Goal: Transaction & Acquisition: Subscribe to service/newsletter

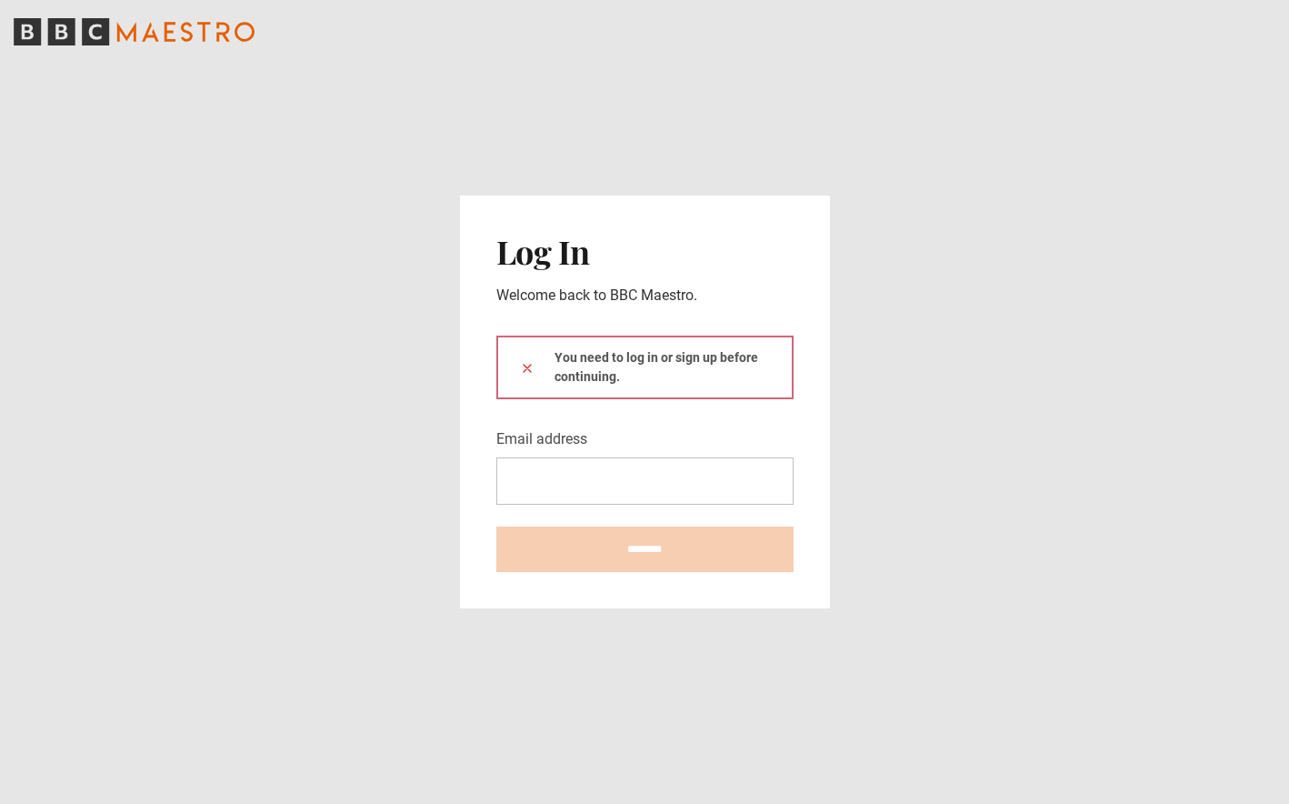
click at [582, 474] on input "Email address" at bounding box center [644, 480] width 297 height 47
click at [998, 455] on main "Log In Welcome back to BBC Maestro. You need to log in or sign up before contin…" at bounding box center [644, 402] width 1289 height 804
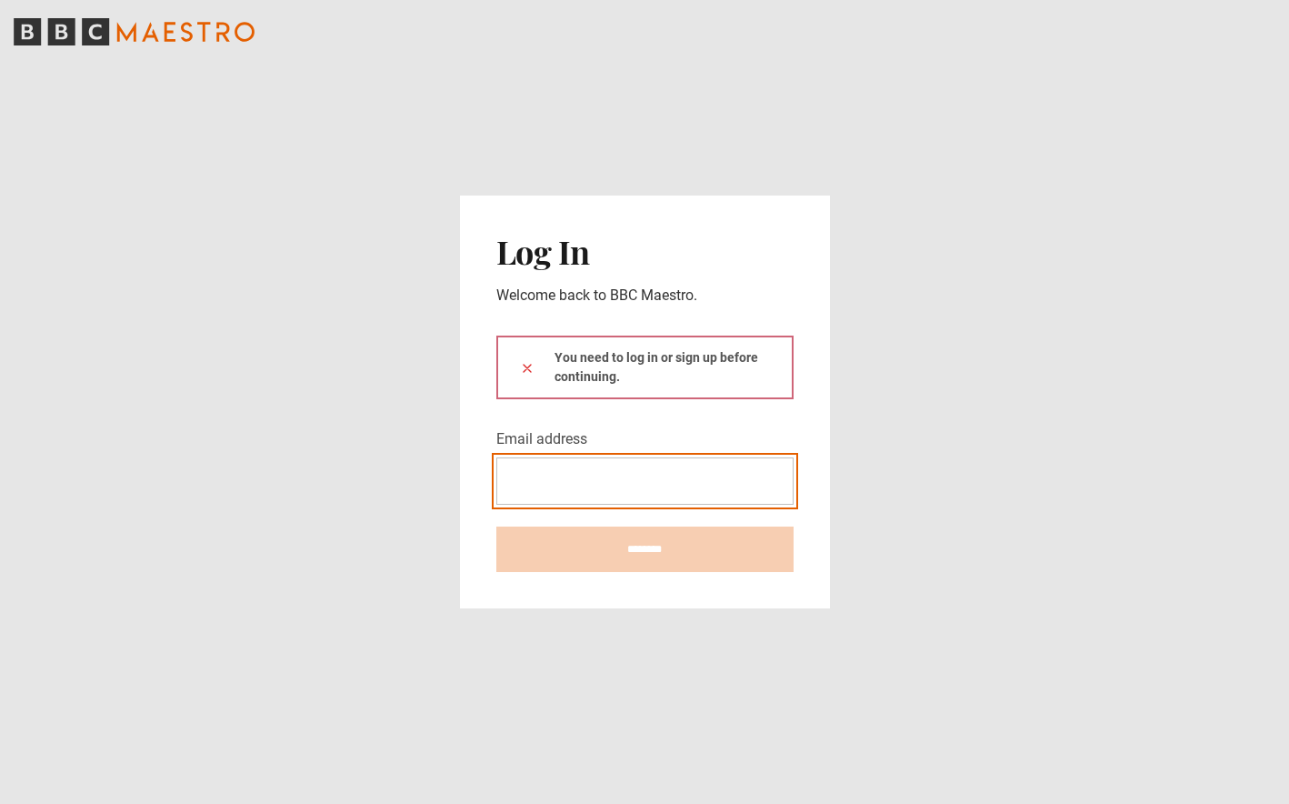
click at [653, 477] on input "Email address" at bounding box center [644, 480] width 297 height 47
type input "**********"
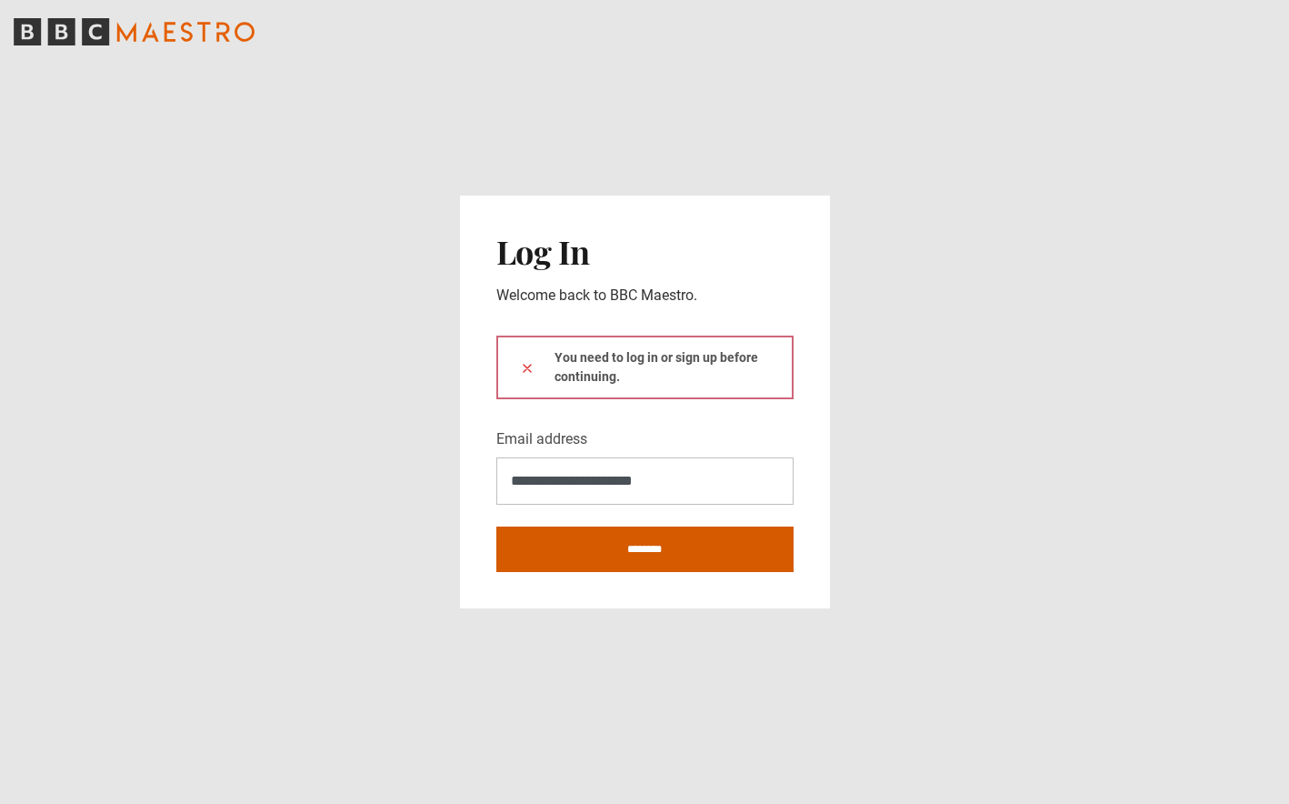
click at [696, 555] on input "********" at bounding box center [644, 548] width 297 height 45
type input "**********"
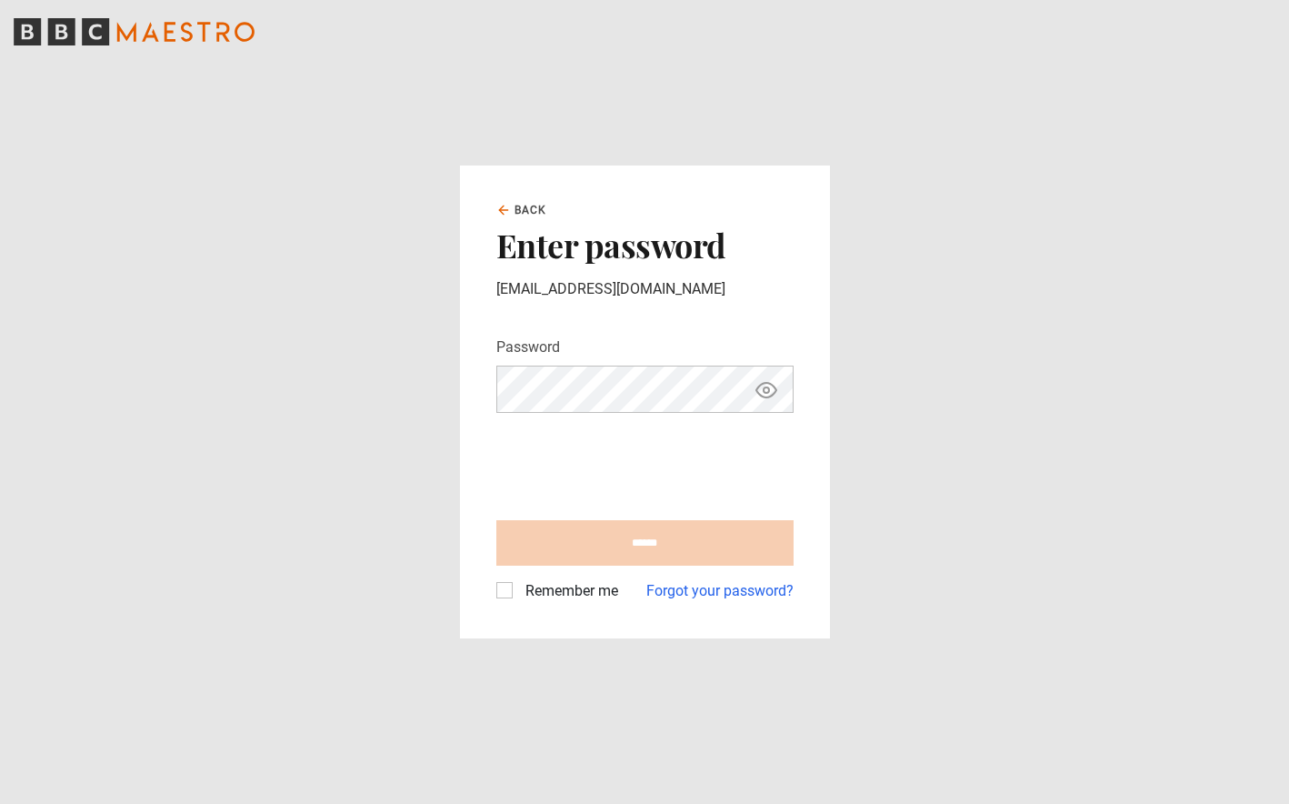
click at [1014, 422] on main "Back Enter password [EMAIL_ADDRESS][DOMAIN_NAME] Password Your password is hidd…" at bounding box center [644, 402] width 1289 height 804
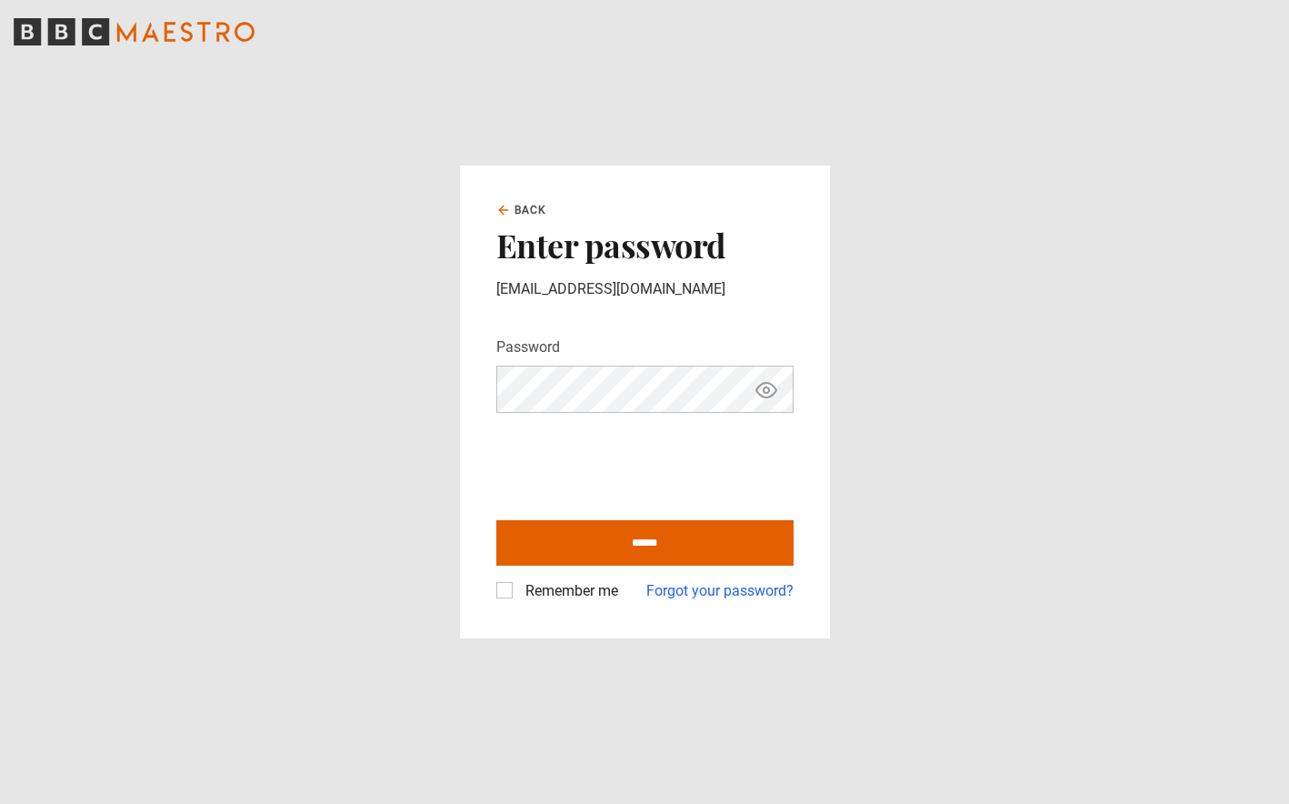
click at [491, 595] on div "Back Enter password [EMAIL_ADDRESS][DOMAIN_NAME] Password Your password is hidd…" at bounding box center [645, 401] width 370 height 473
click at [518, 591] on label "Remember me" at bounding box center [568, 591] width 100 height 22
click at [556, 543] on input "******" at bounding box center [644, 542] width 297 height 45
type input "**********"
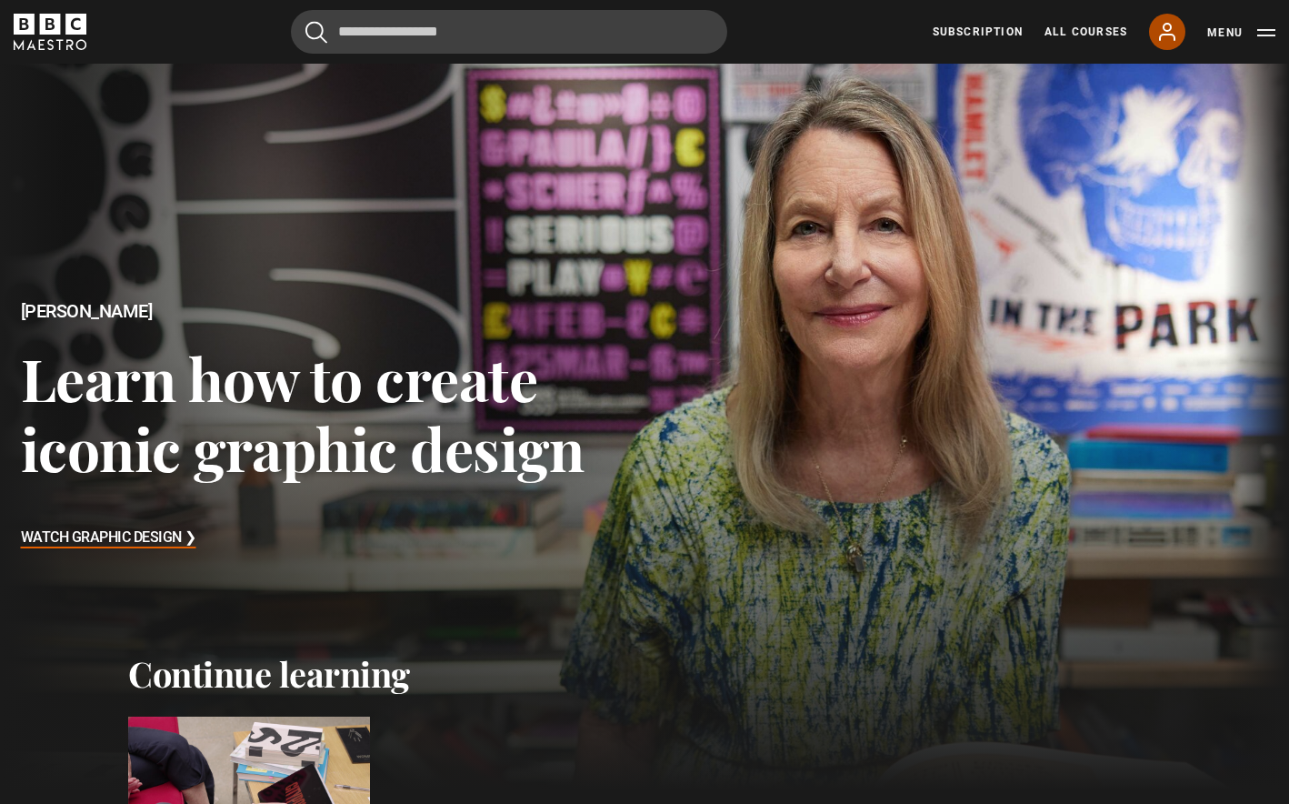
click at [1181, 36] on link "My Account" at bounding box center [1167, 32] width 36 height 36
click at [1240, 29] on button "Menu" at bounding box center [1241, 33] width 68 height 18
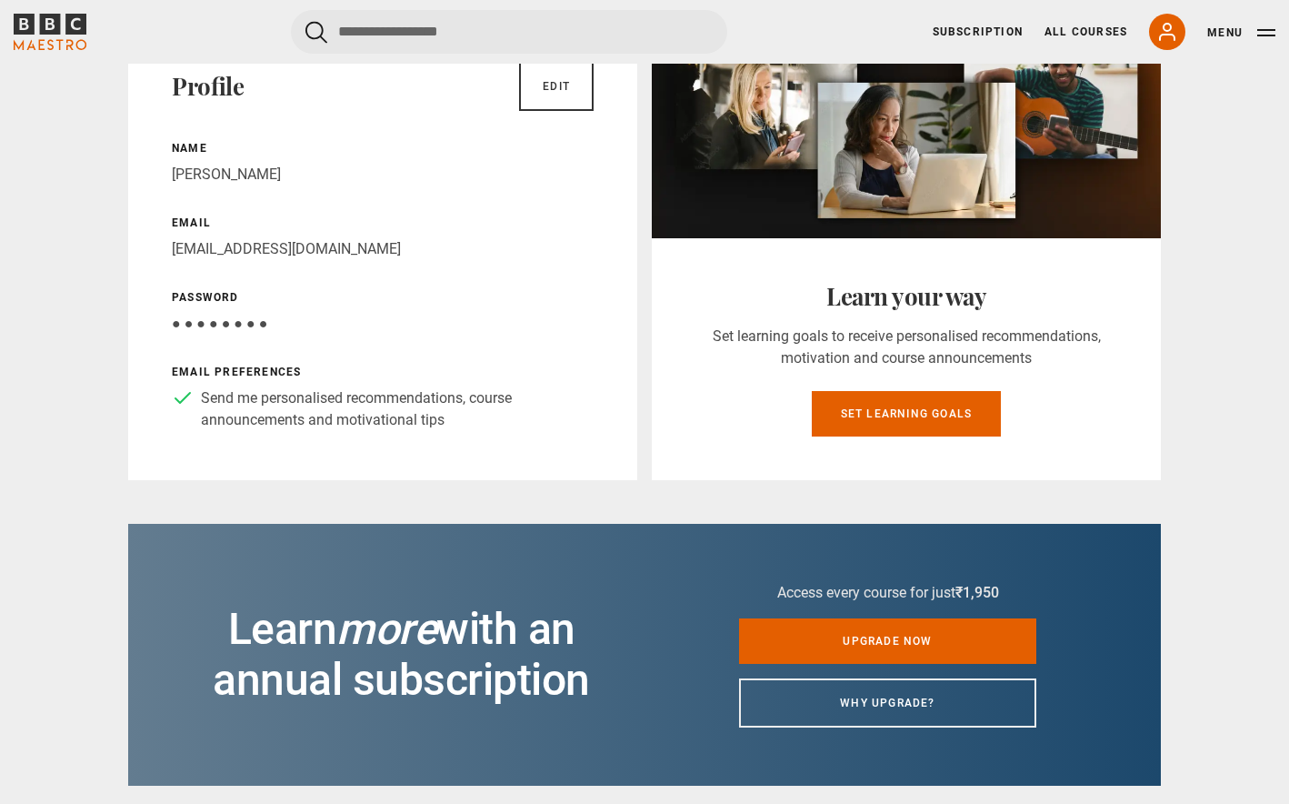
scroll to position [269, 0]
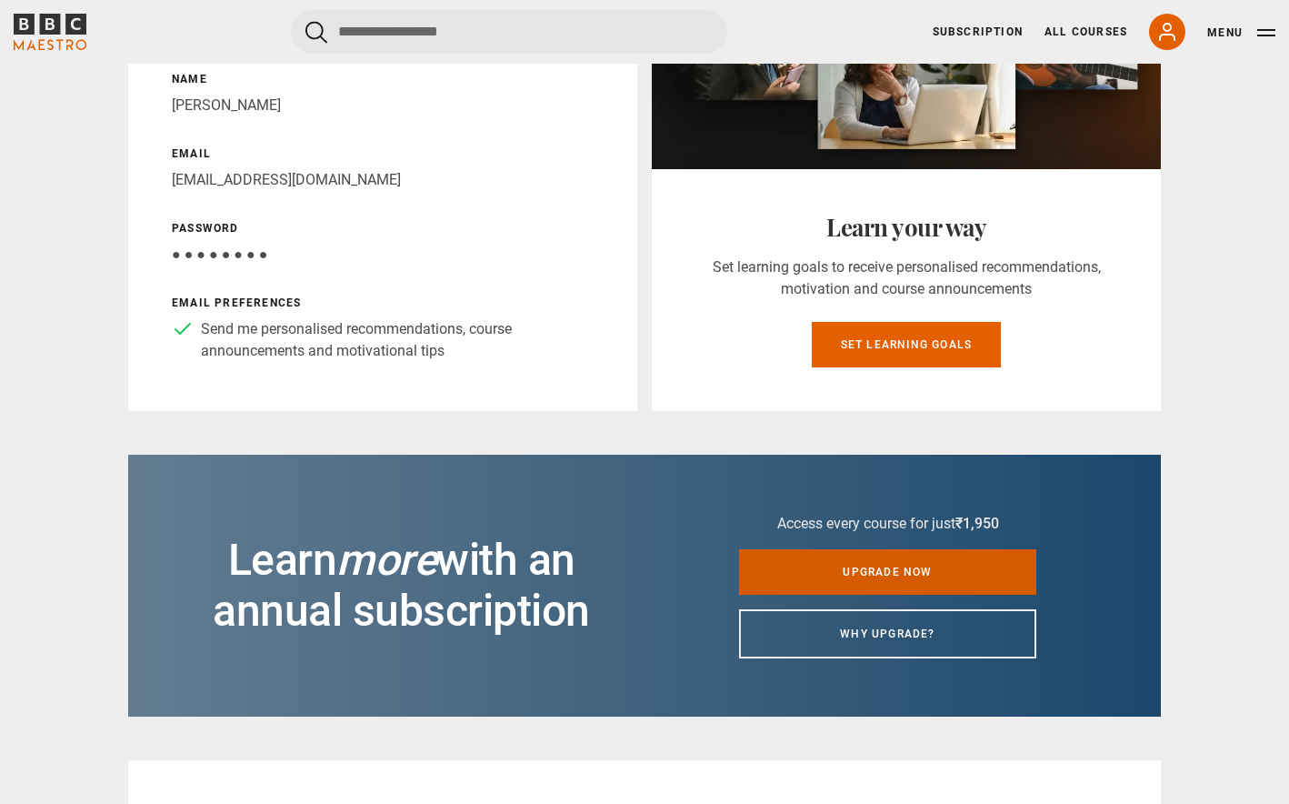
click at [796, 585] on link "Upgrade now" at bounding box center [887, 571] width 297 height 45
click at [955, 549] on link "Upgrade now" at bounding box center [887, 571] width 297 height 45
click at [920, 549] on link "Upgrade now" at bounding box center [887, 571] width 297 height 45
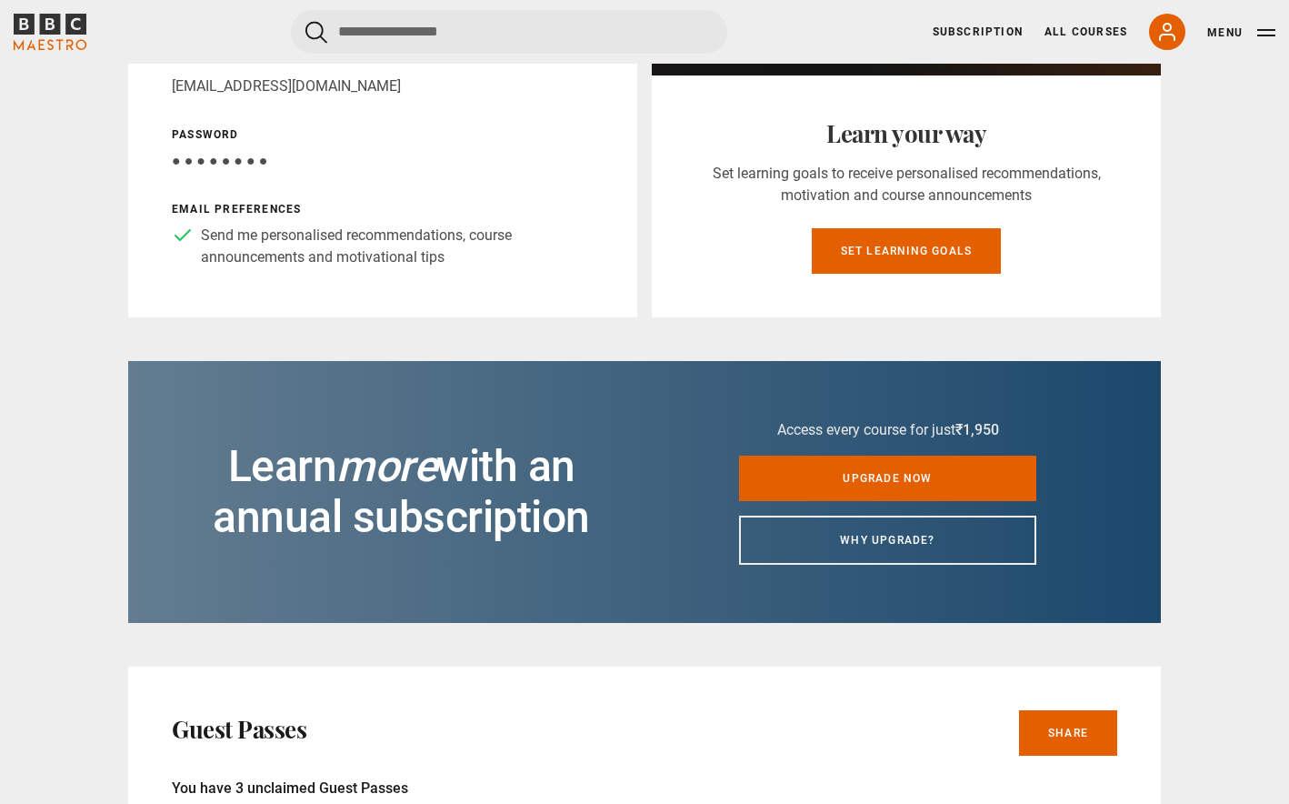
drag, startPoint x: 920, startPoint y: 473, endPoint x: 5, endPoint y: 486, distance: 914.7
click at [920, 473] on link "Upgrade now" at bounding box center [887, 477] width 297 height 45
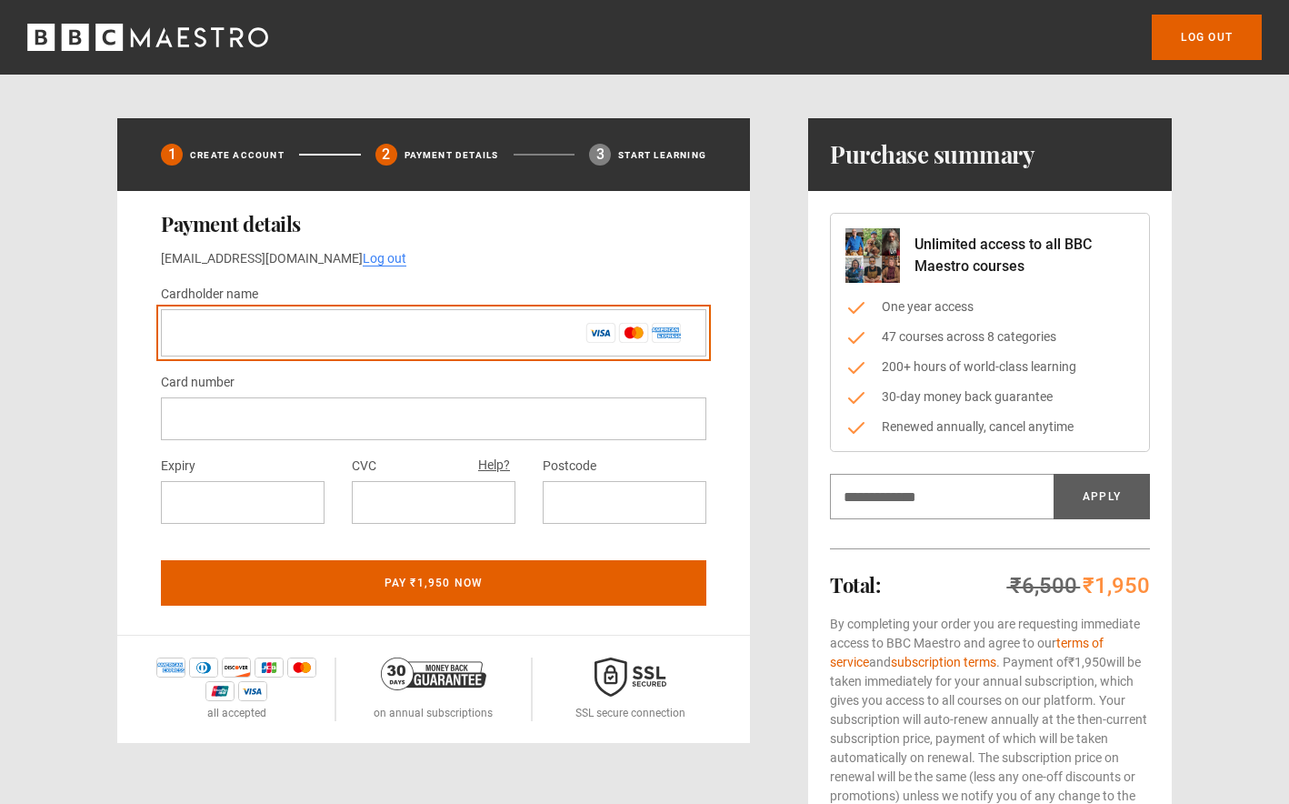
click at [241, 344] on input "Cardholder name *" at bounding box center [433, 332] width 545 height 47
type input "**********"
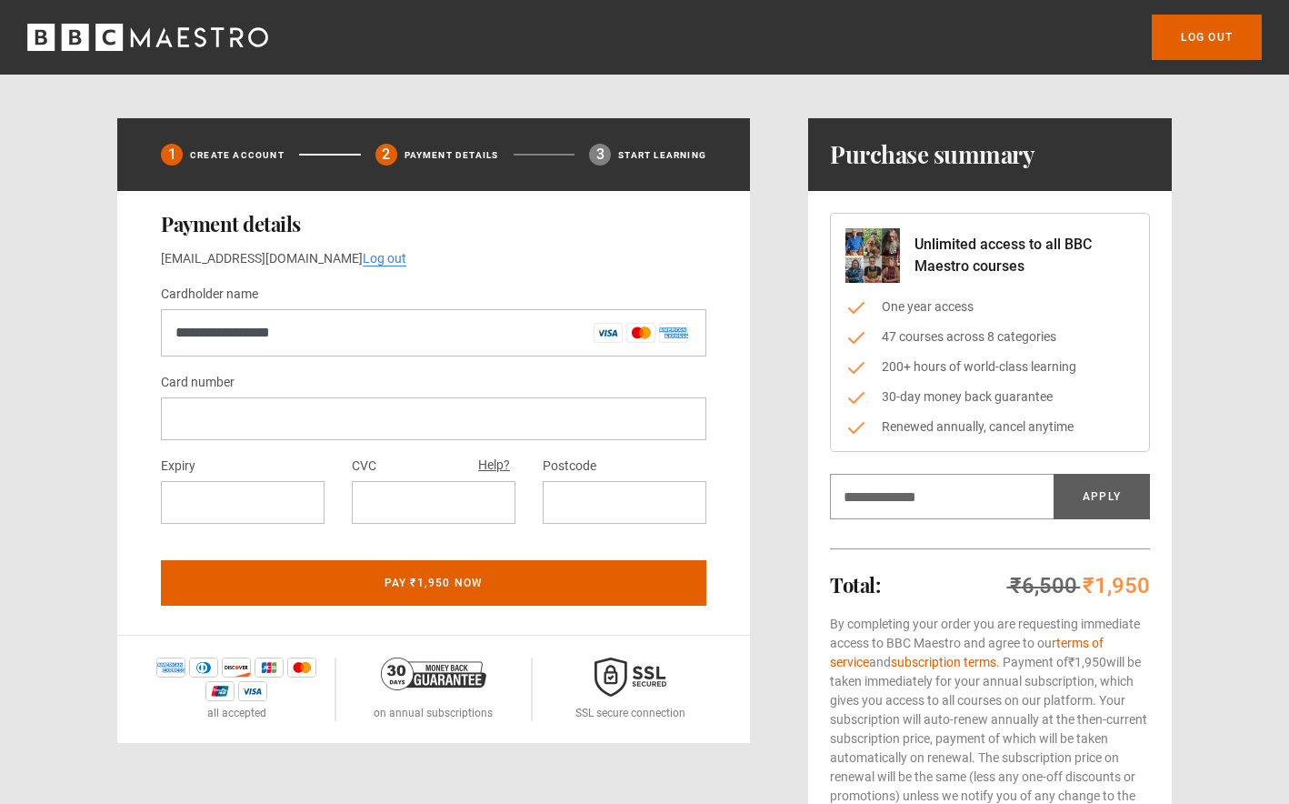
click at [269, 394] on div "Card number" at bounding box center [433, 405] width 545 height 69
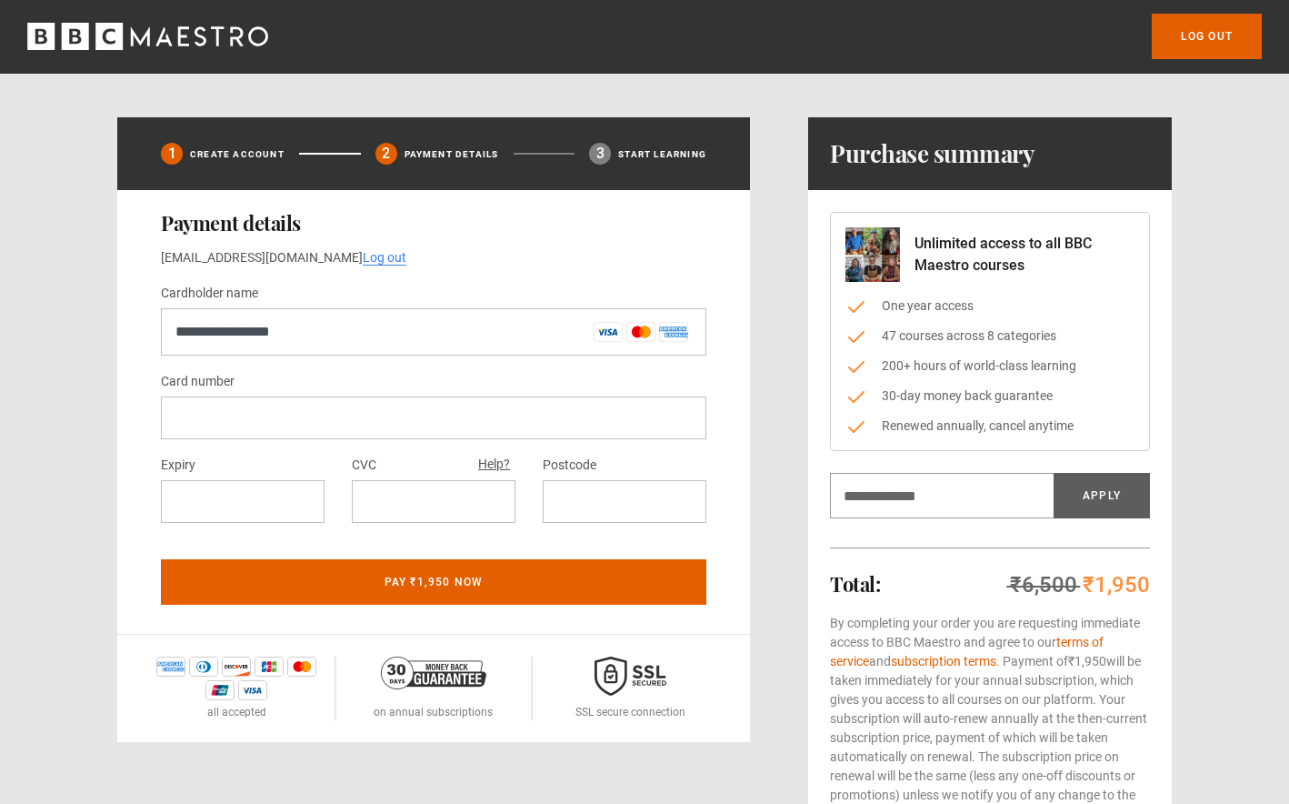
click at [265, 402] on div at bounding box center [433, 417] width 545 height 43
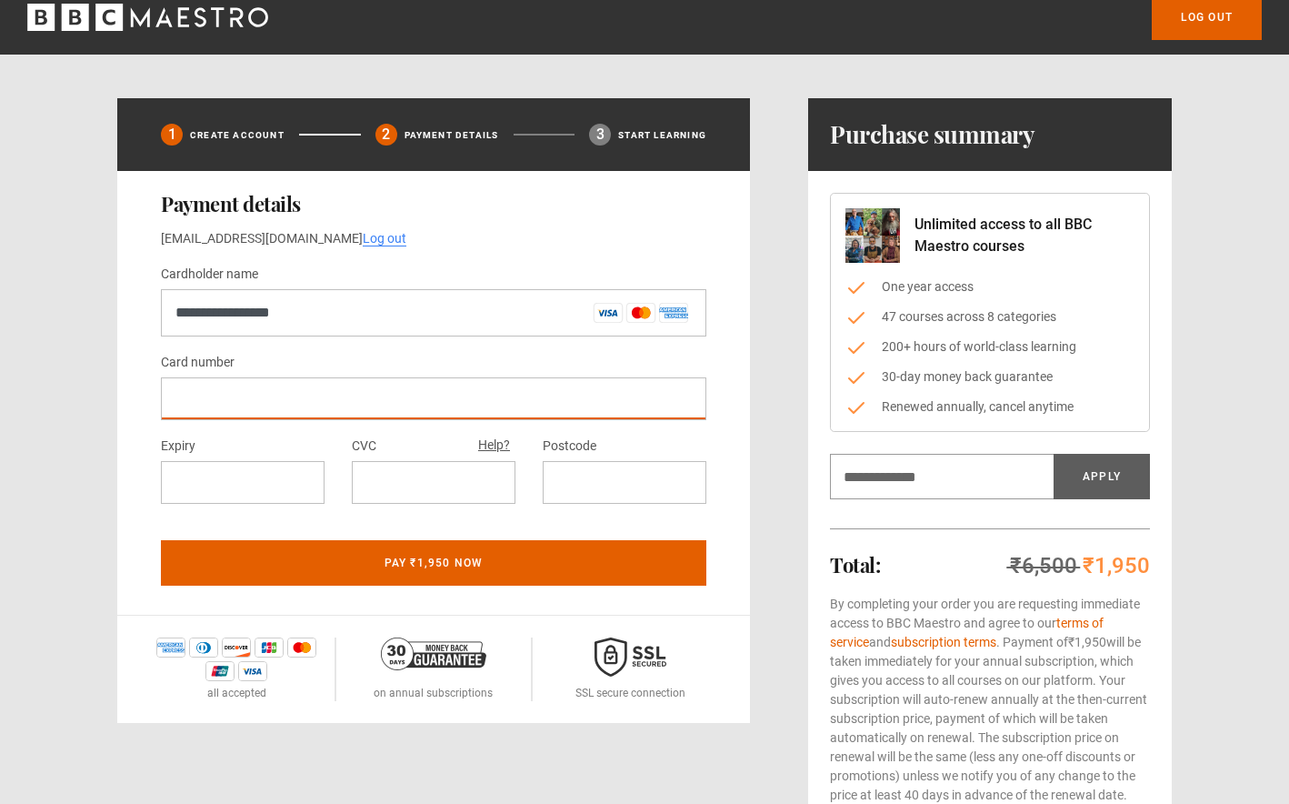
scroll to position [25, 0]
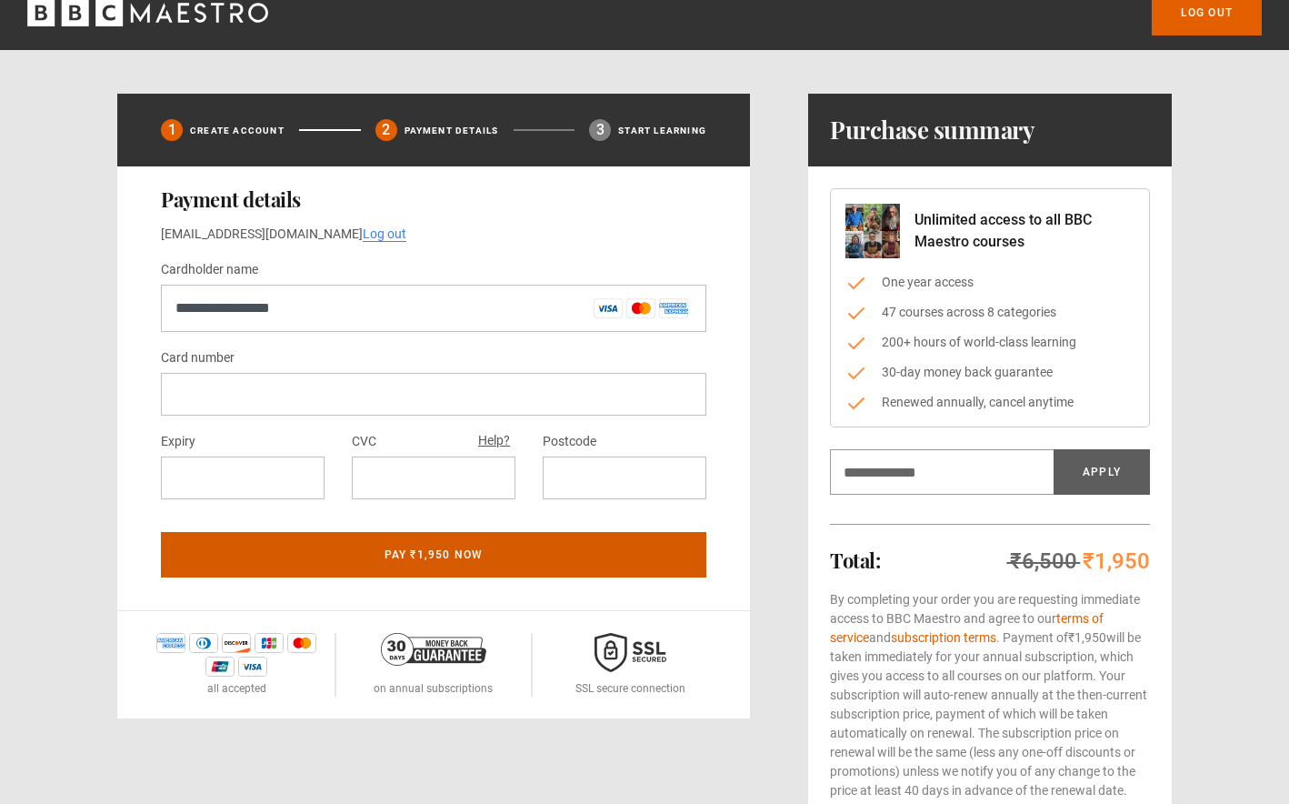
click at [507, 569] on button "Pay ₹1,950 now" at bounding box center [433, 554] width 545 height 45
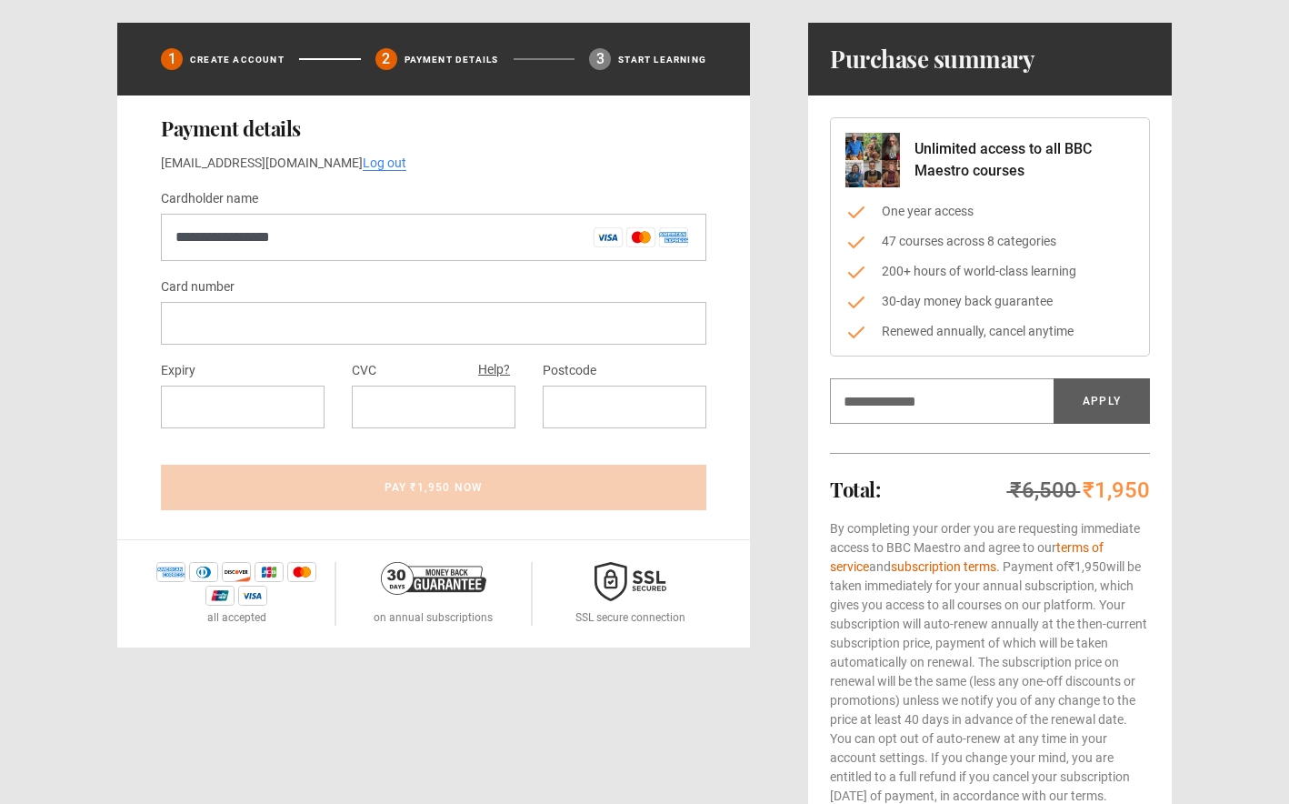
scroll to position [0, 0]
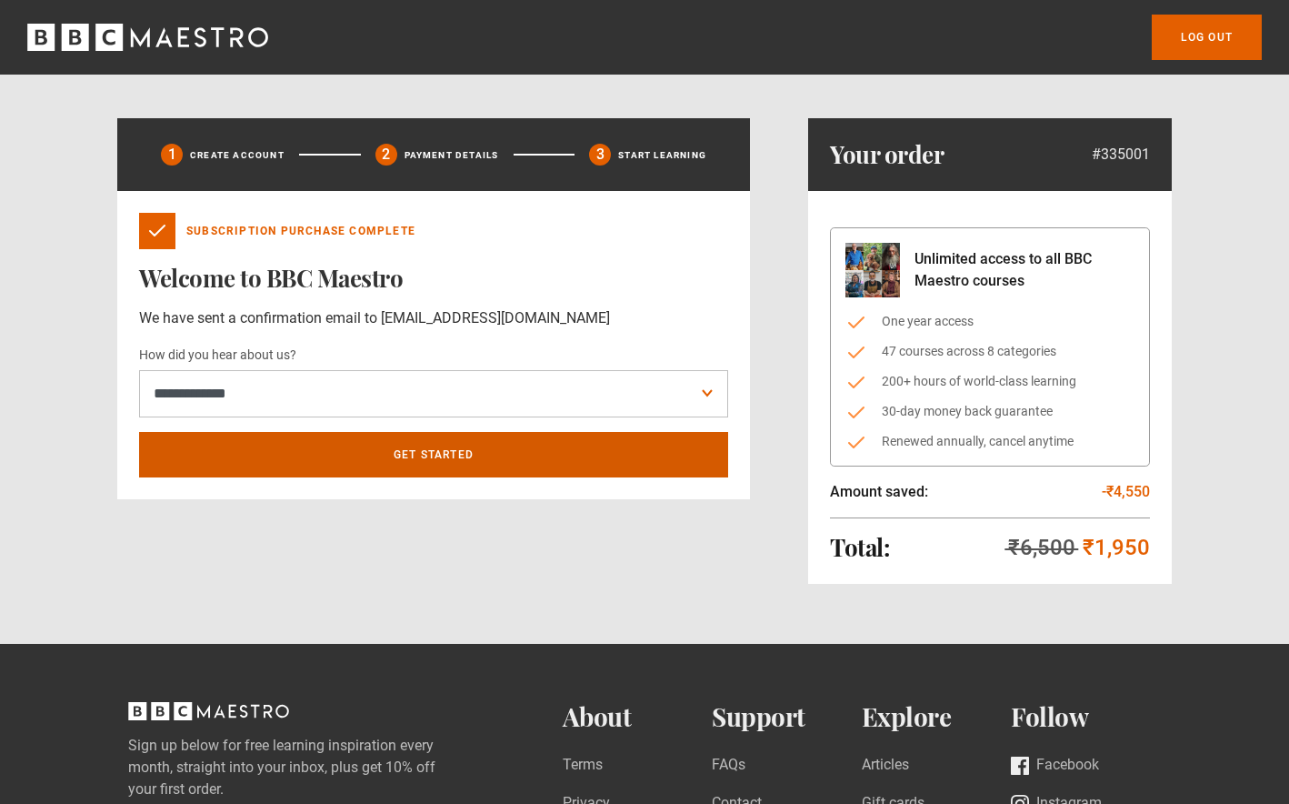
click at [501, 449] on link "Get Started" at bounding box center [433, 454] width 589 height 45
click at [536, 450] on link "Get Started" at bounding box center [433, 454] width 589 height 45
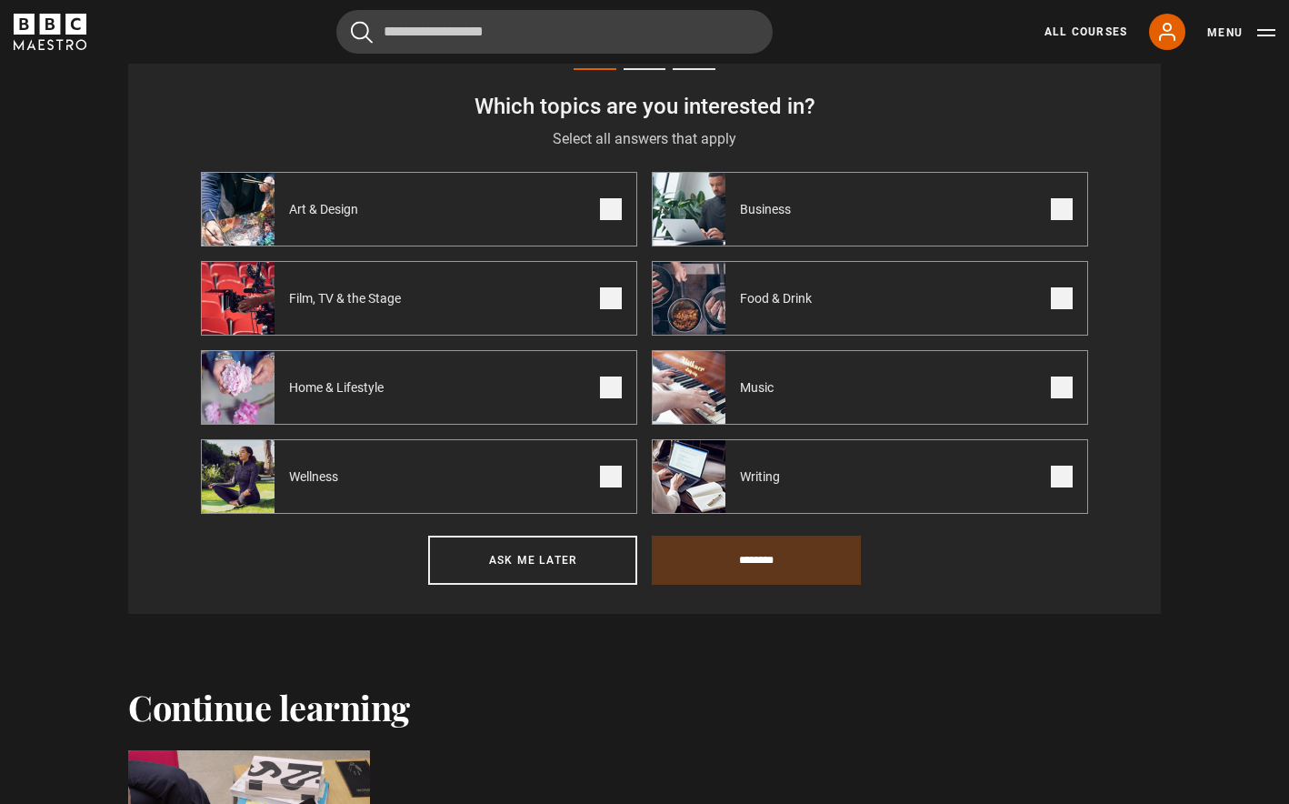
scroll to position [712, 0]
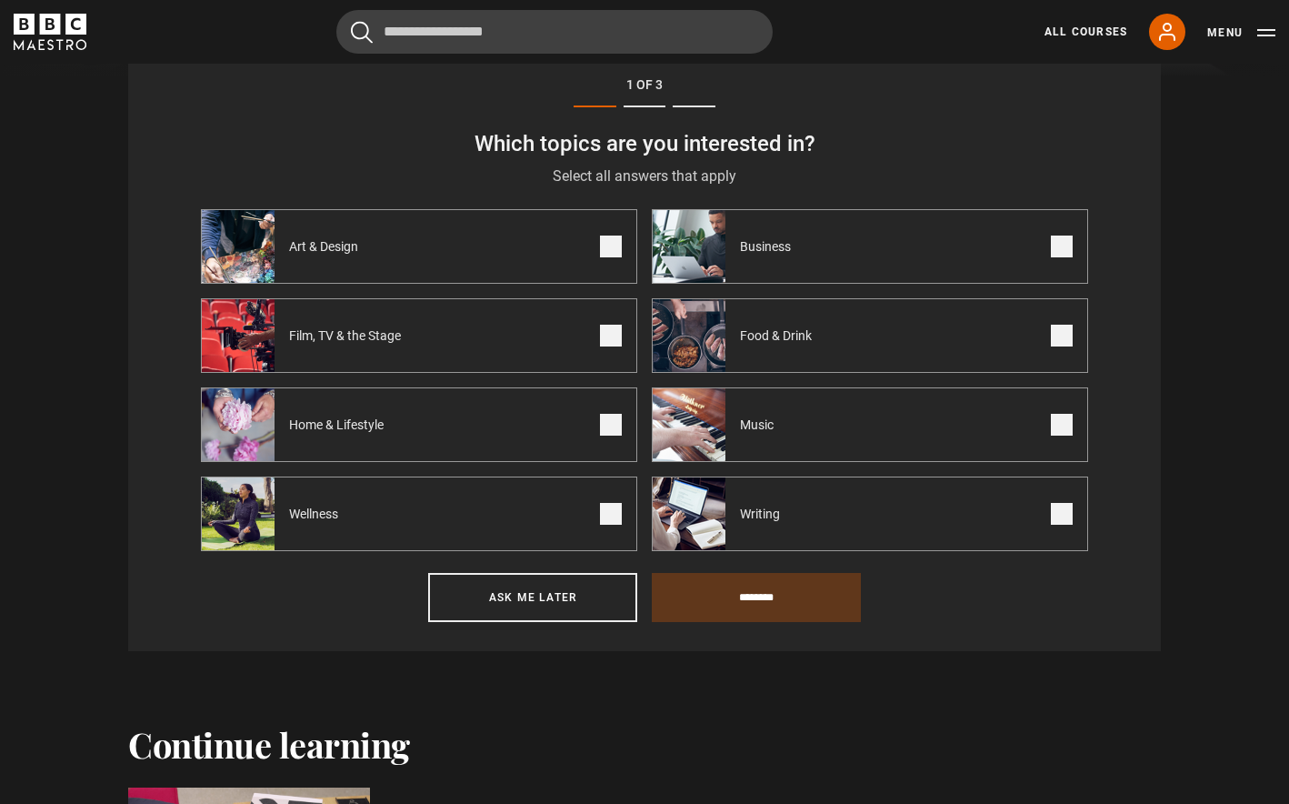
click at [606, 245] on span at bounding box center [611, 246] width 22 height 22
click at [609, 341] on span at bounding box center [611, 336] width 22 height 22
click at [608, 420] on span at bounding box center [611, 425] width 22 height 22
click at [612, 508] on span at bounding box center [611, 514] width 22 height 22
click at [1076, 518] on label "Writing" at bounding box center [870, 513] width 436 height 75
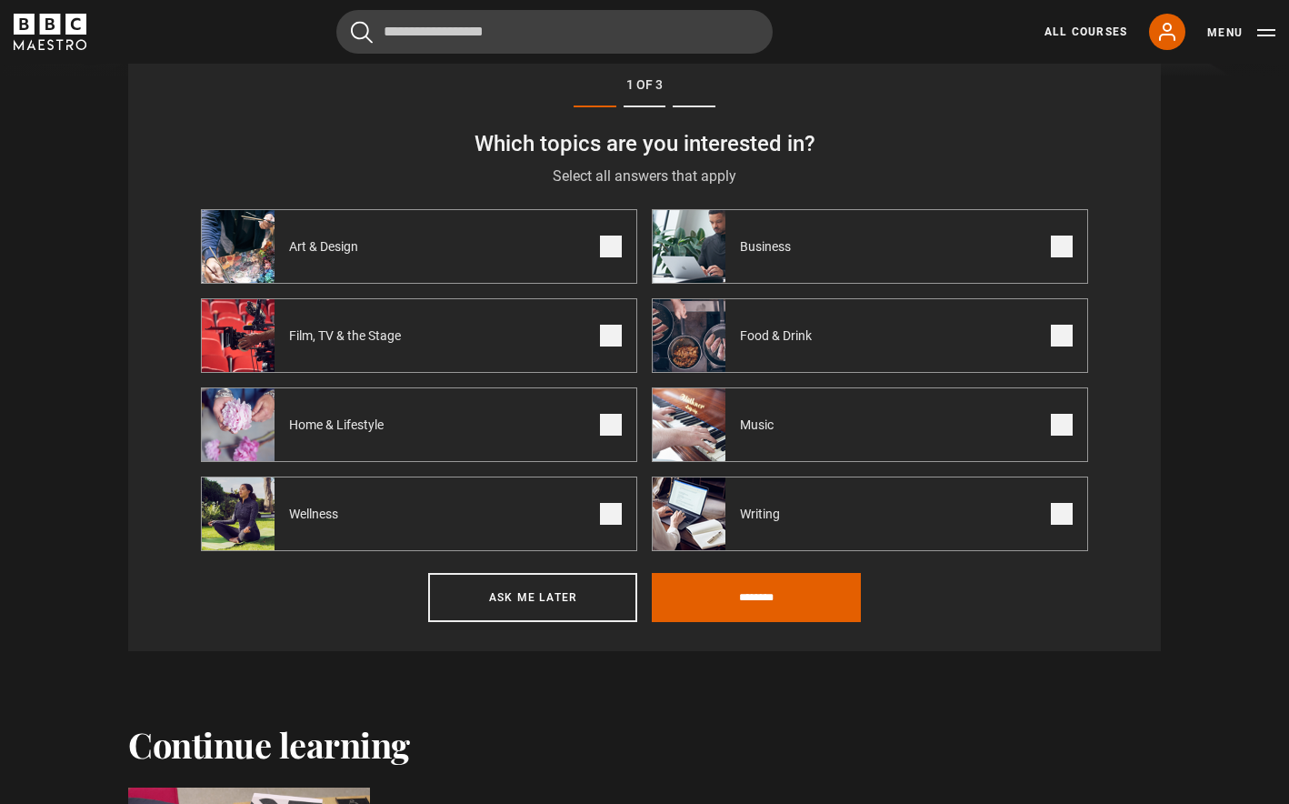
click at [1064, 430] on span at bounding box center [1062, 425] width 22 height 22
click at [1053, 331] on span at bounding box center [1062, 336] width 22 height 22
click at [1073, 243] on label "Business" at bounding box center [870, 246] width 436 height 75
click at [523, 581] on button "Ask me later" at bounding box center [532, 597] width 209 height 49
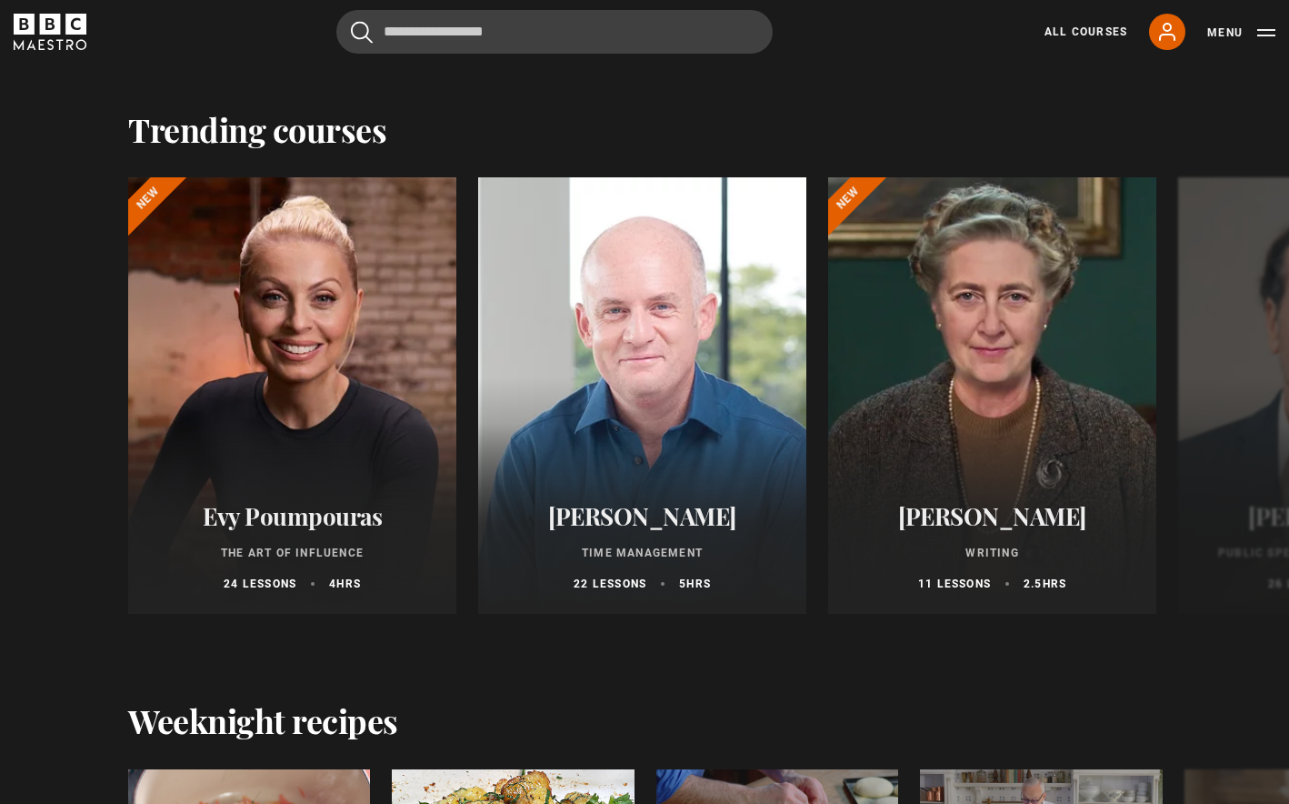
scroll to position [1712, 0]
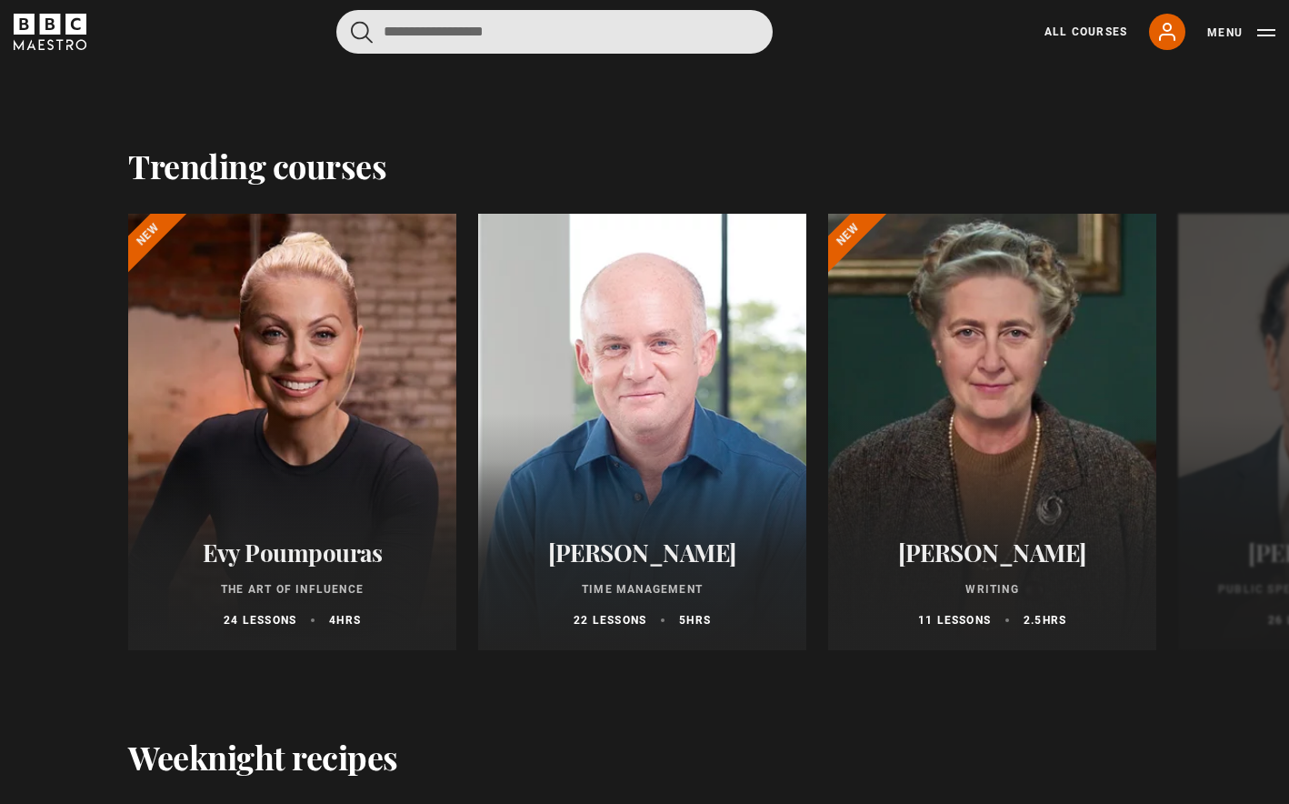
click at [576, 32] on input "Search" at bounding box center [554, 32] width 436 height 44
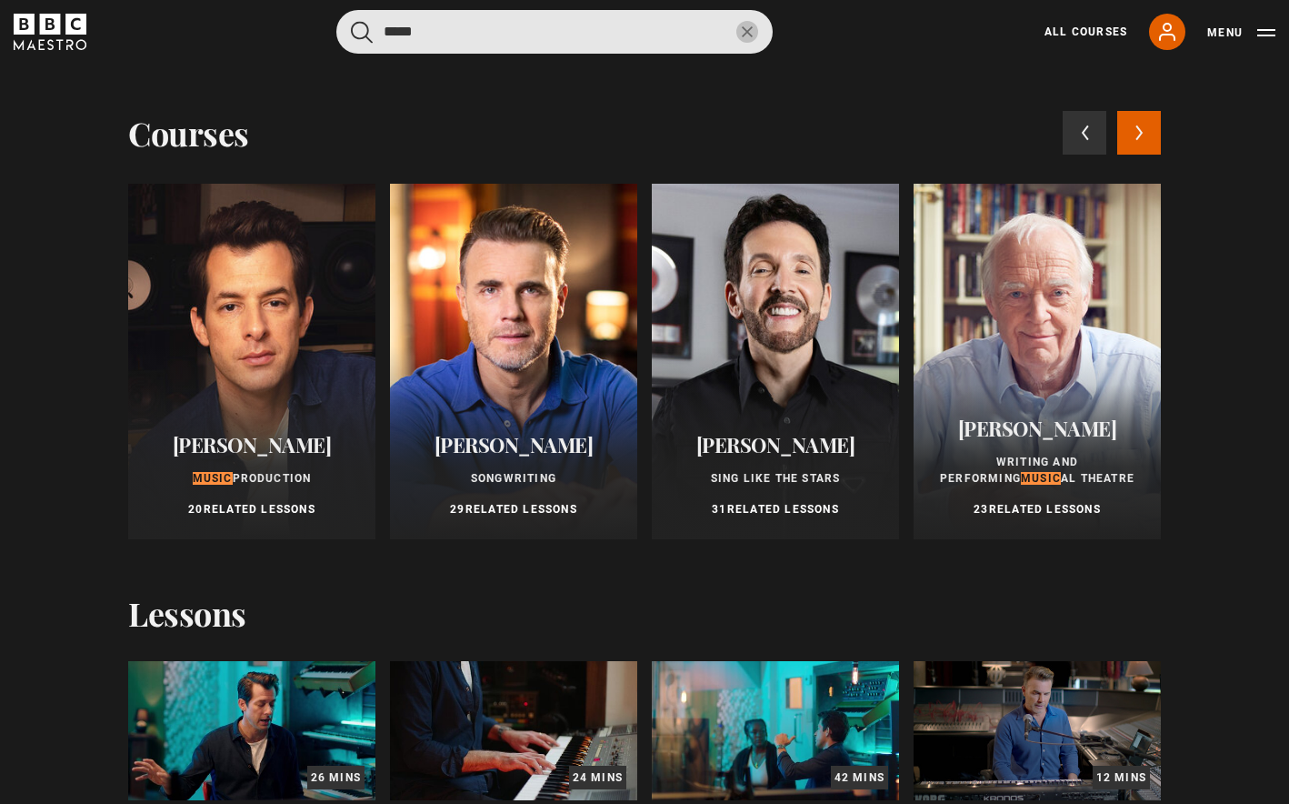
type input "*****"
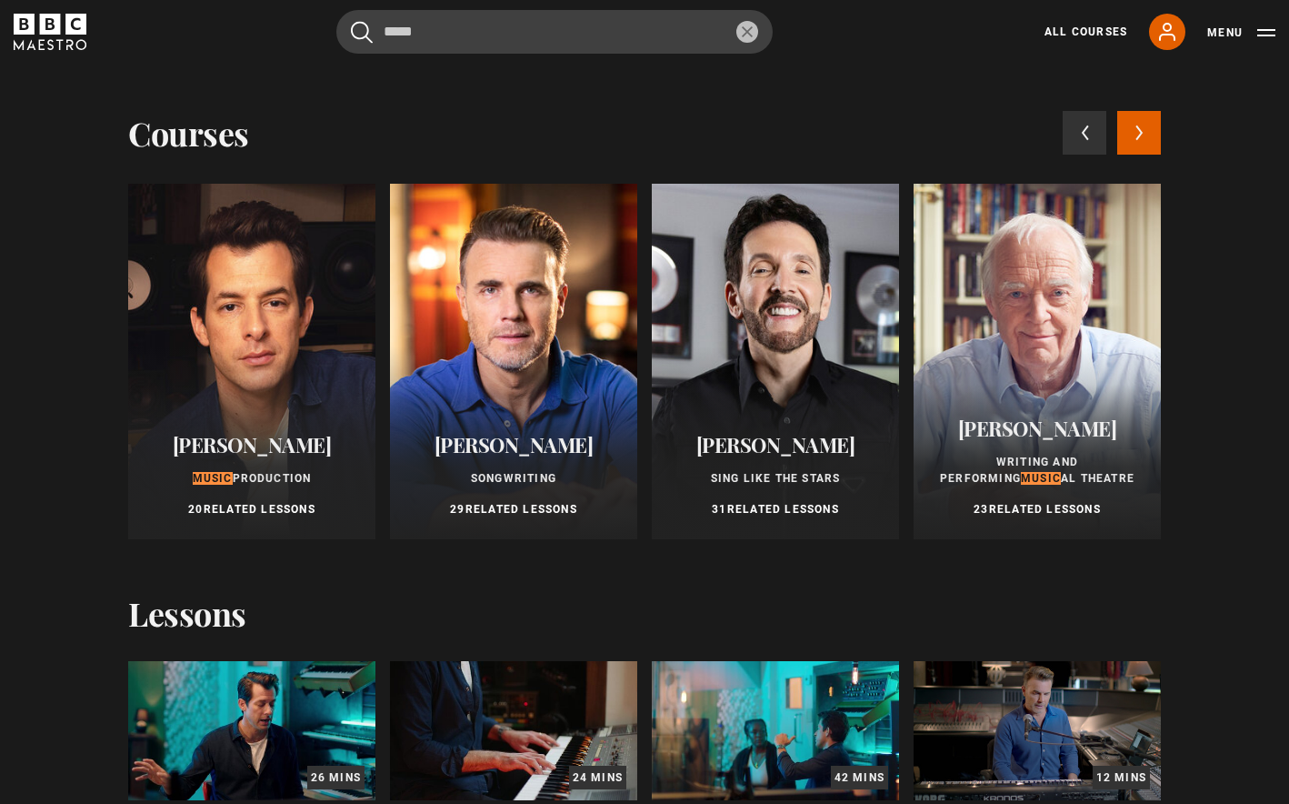
click at [256, 248] on div at bounding box center [251, 361] width 247 height 355
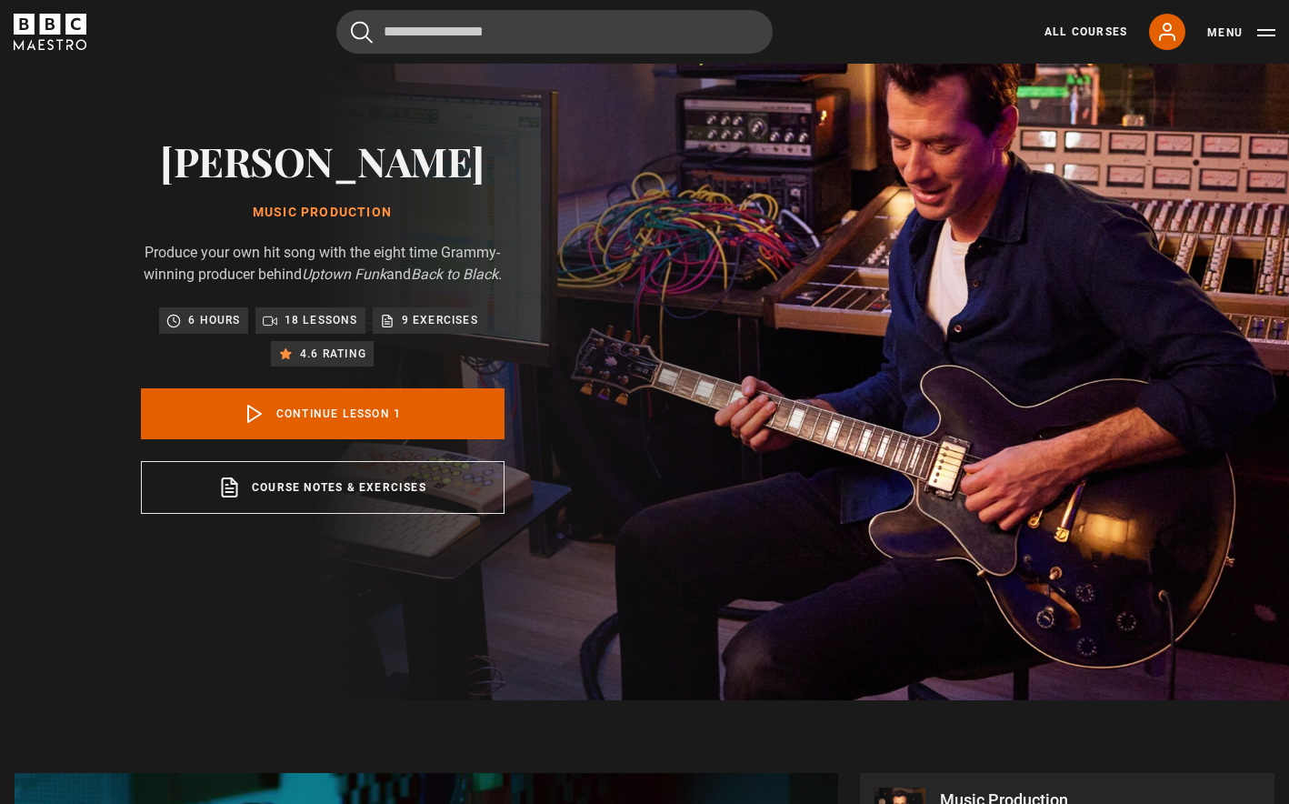
scroll to position [126, 0]
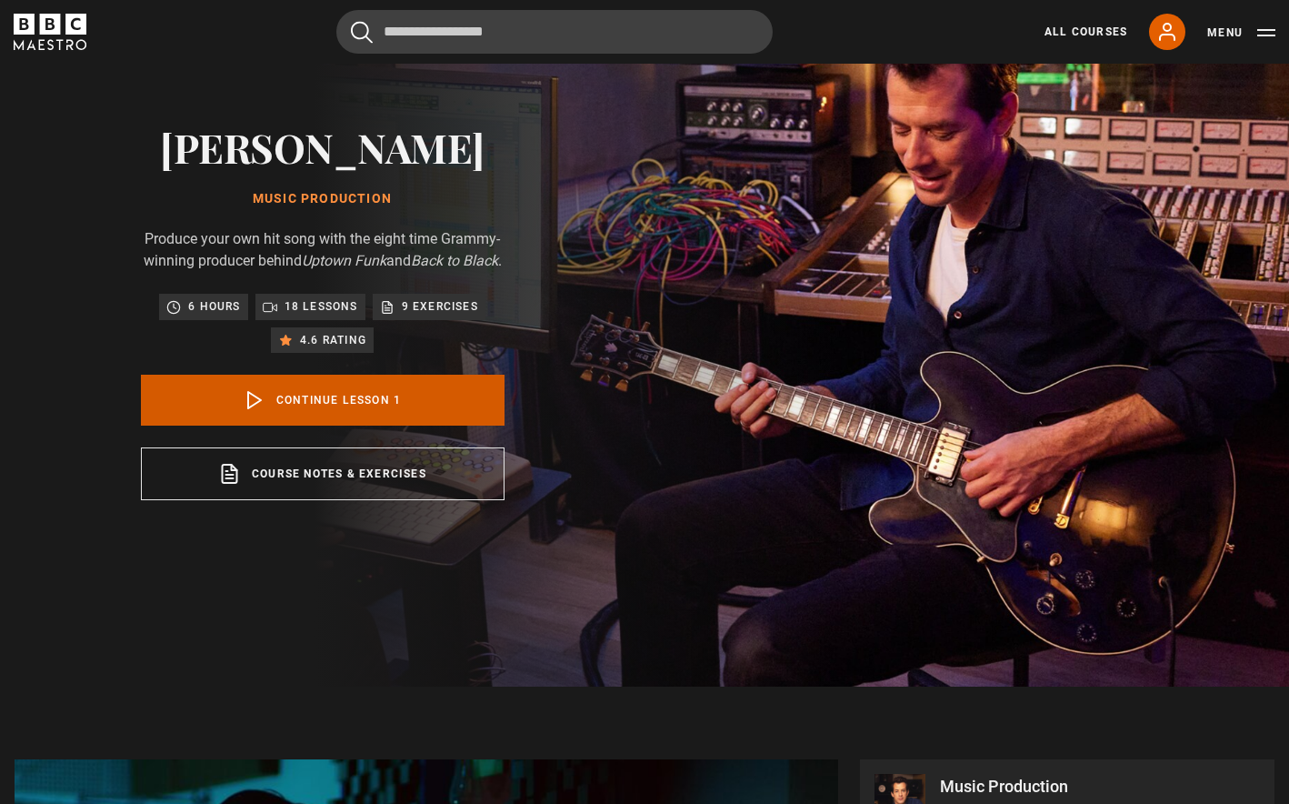
click at [269, 413] on link "Continue lesson 1" at bounding box center [323, 400] width 364 height 51
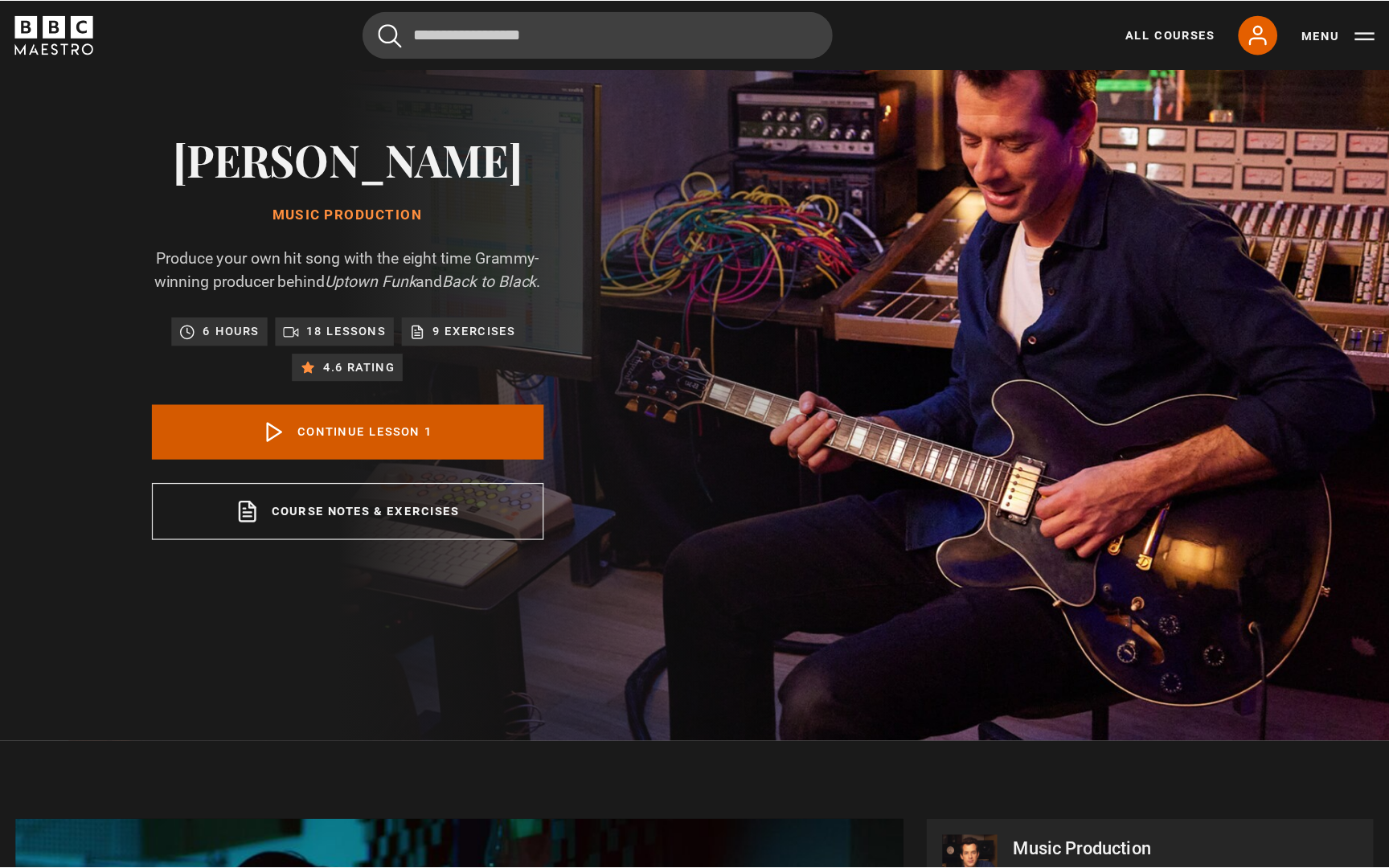
scroll to position [719, 0]
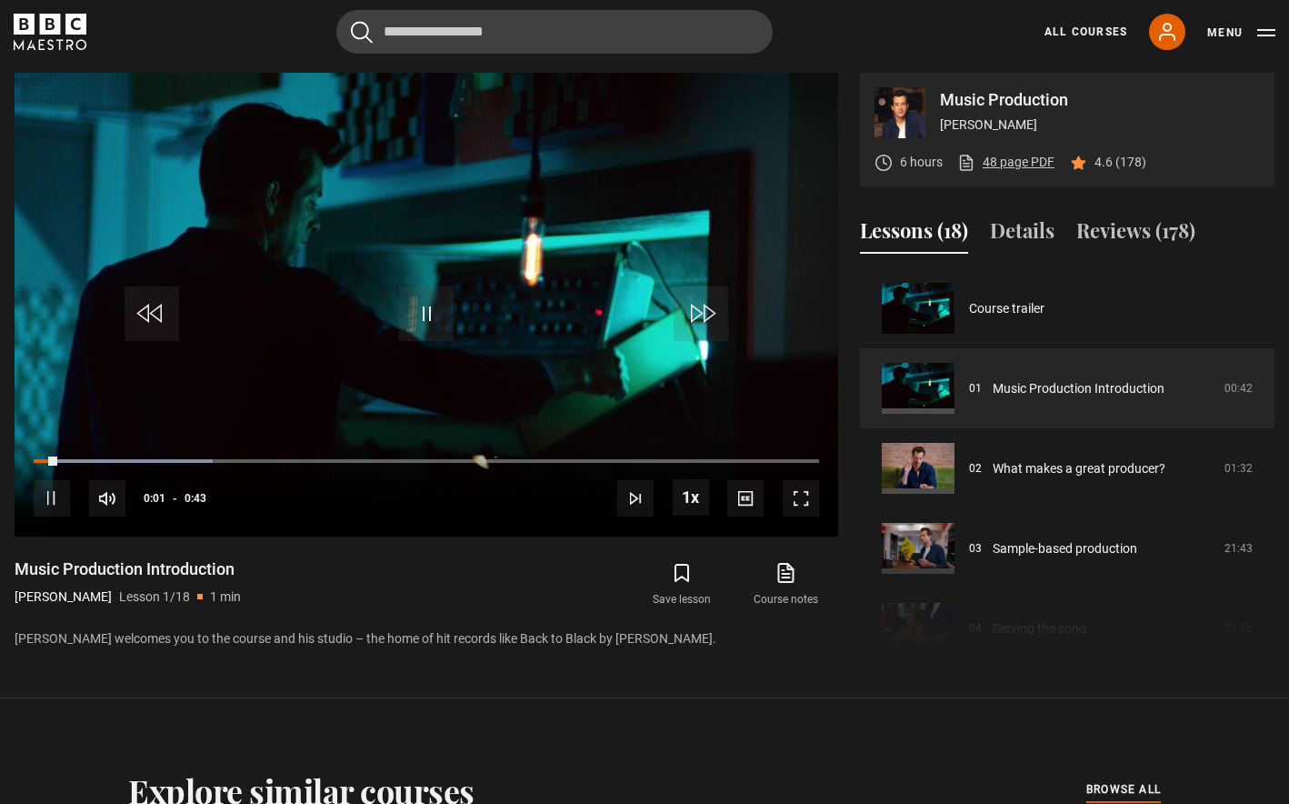
click at [983, 165] on link "48 page PDF (opens in new tab)" at bounding box center [1005, 162] width 97 height 19
click at [404, 300] on span "Video Player" at bounding box center [426, 313] width 55 height 55
click at [420, 295] on span "Video Player" at bounding box center [426, 313] width 55 height 55
click at [802, 491] on span "Video Player" at bounding box center [801, 498] width 36 height 36
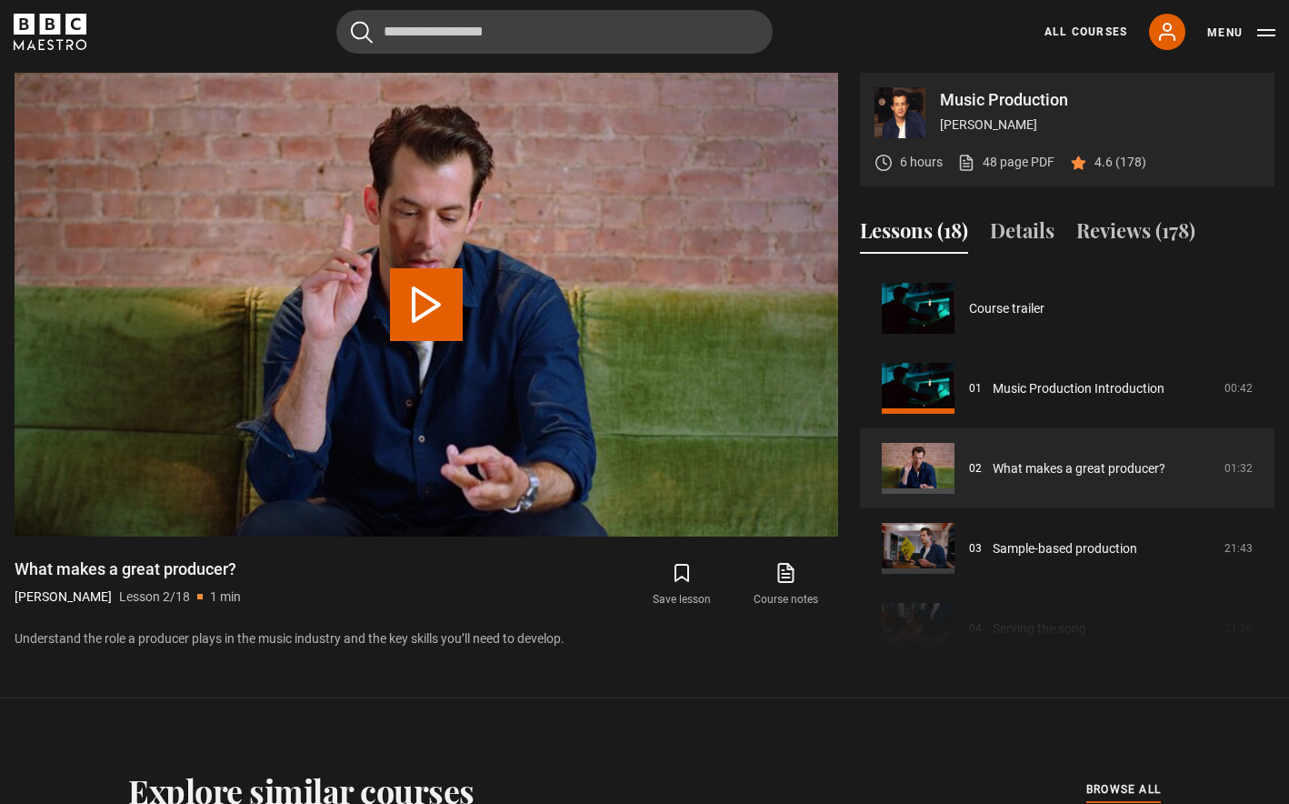
scroll to position [80, 0]
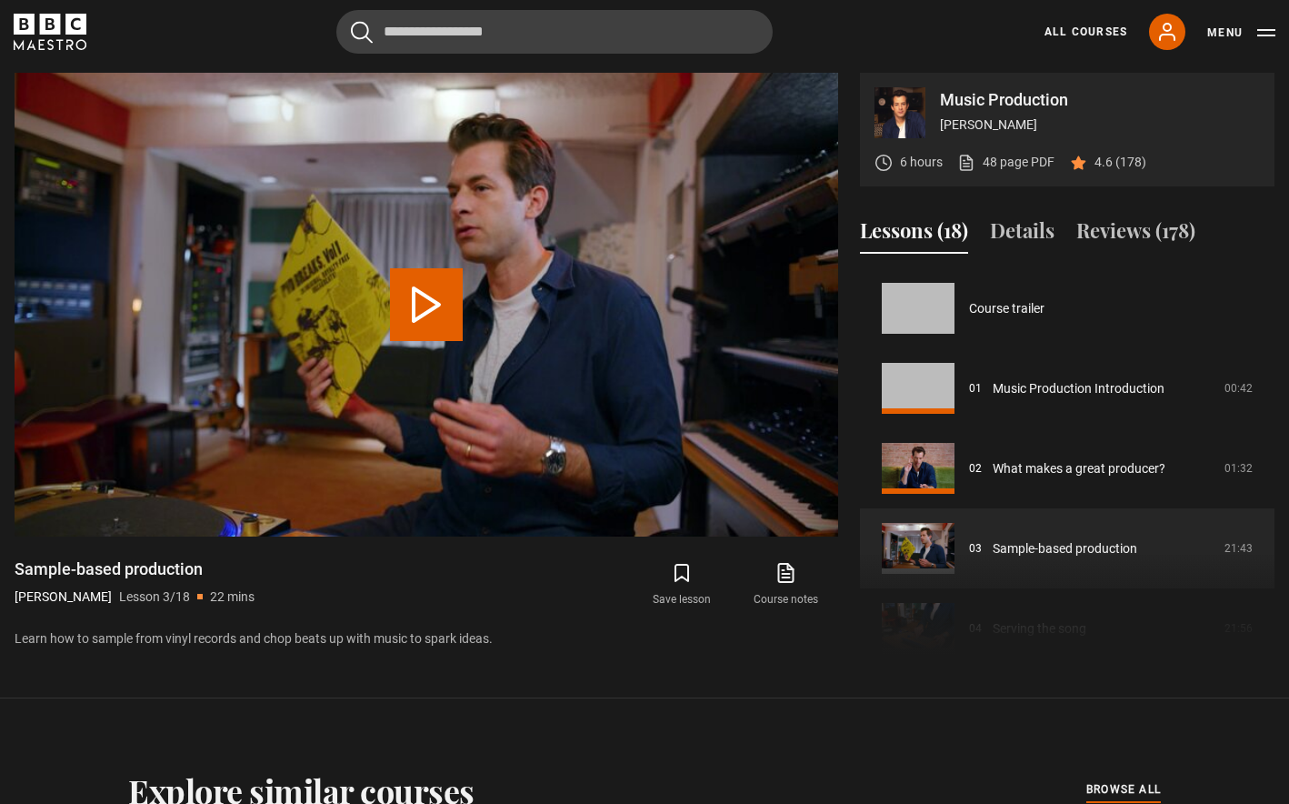
scroll to position [160, 0]
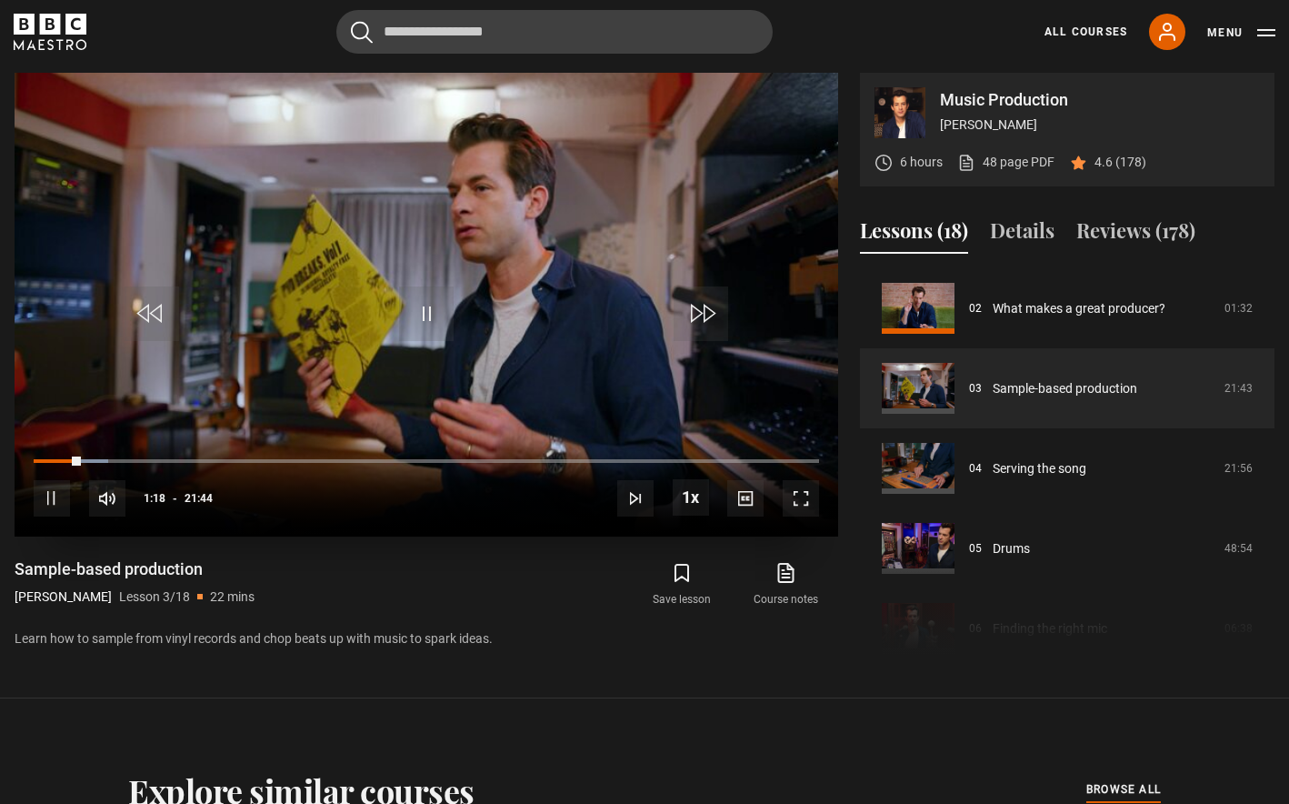
click at [542, 255] on video "Video Player" at bounding box center [427, 305] width 824 height 464
click at [394, 311] on video "Video Player" at bounding box center [427, 305] width 824 height 464
click at [420, 300] on span "Video Player" at bounding box center [426, 313] width 55 height 55
click at [400, 303] on span "Video Player" at bounding box center [426, 313] width 55 height 55
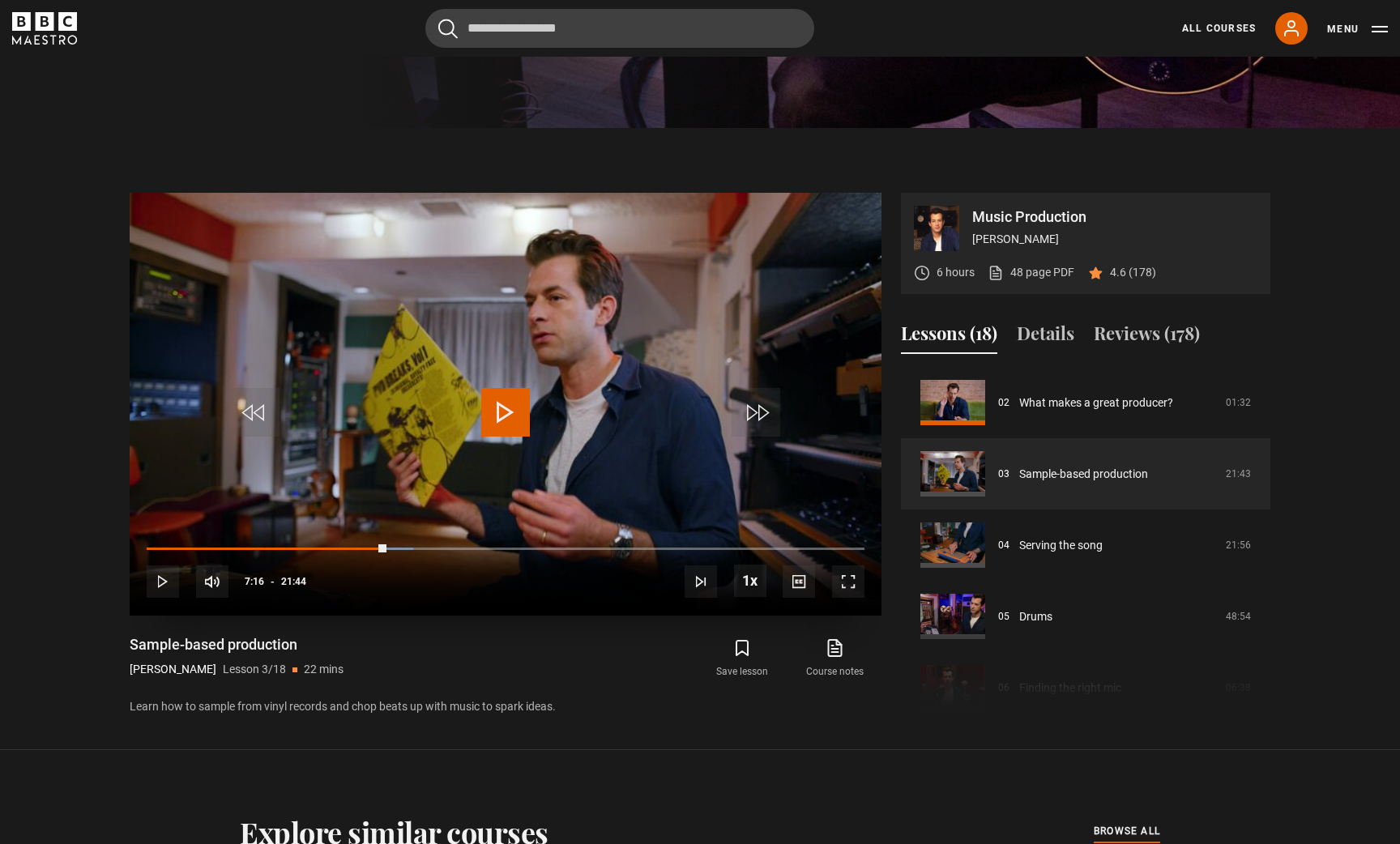
click at [531, 355] on video "Video Player" at bounding box center [505, 404] width 752 height 423
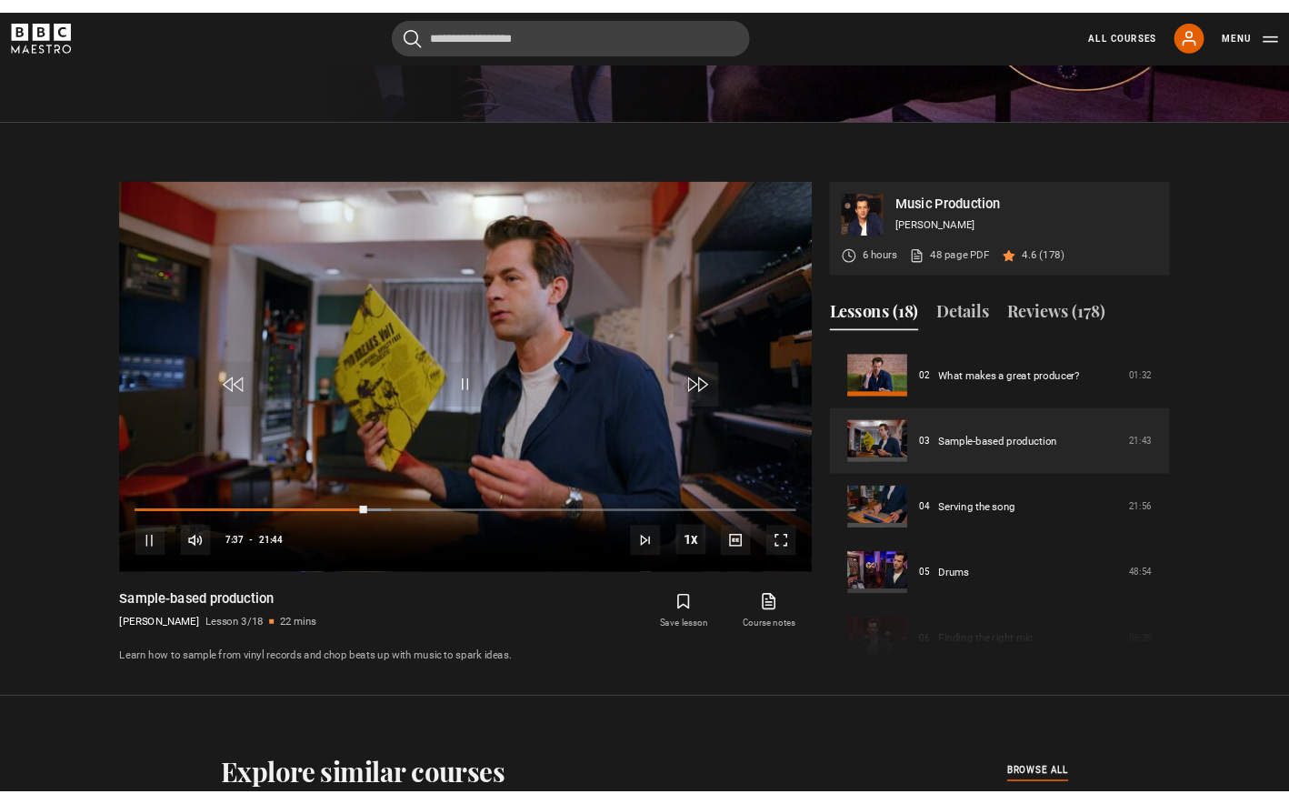
scroll to position [825, 0]
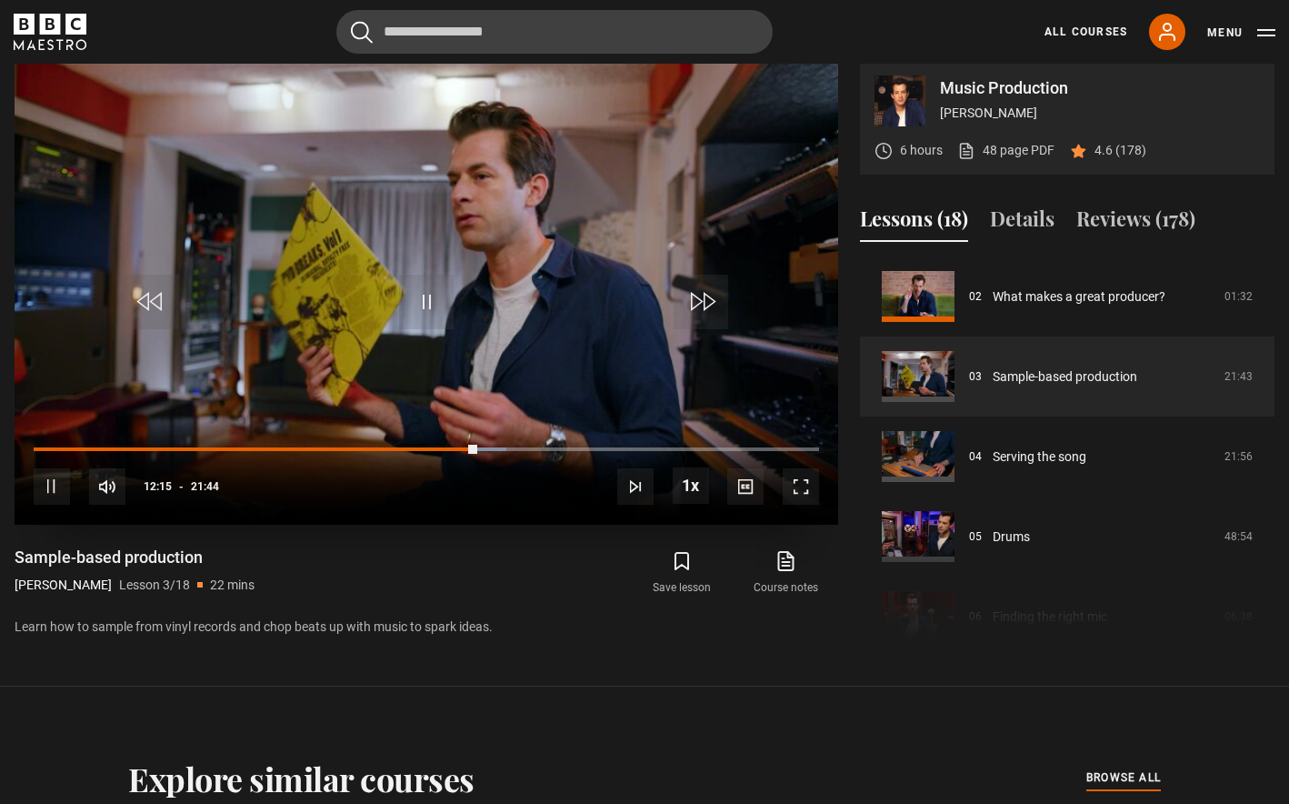
click at [418, 306] on span "Video Player" at bounding box center [426, 302] width 55 height 55
